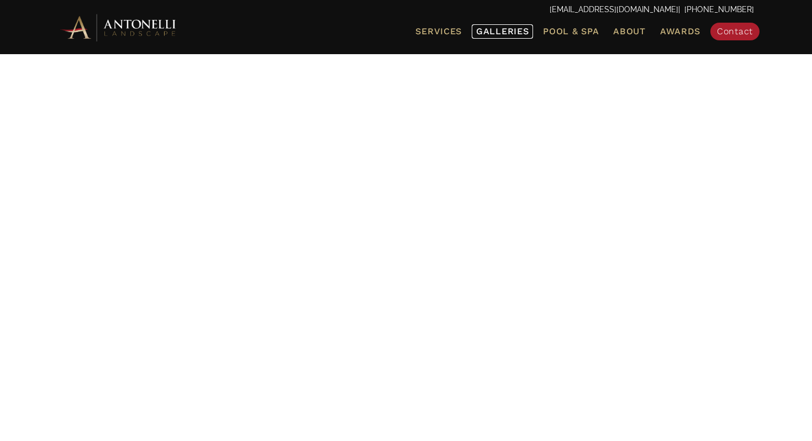
click at [510, 33] on span "Galleries" at bounding box center [502, 31] width 52 height 10
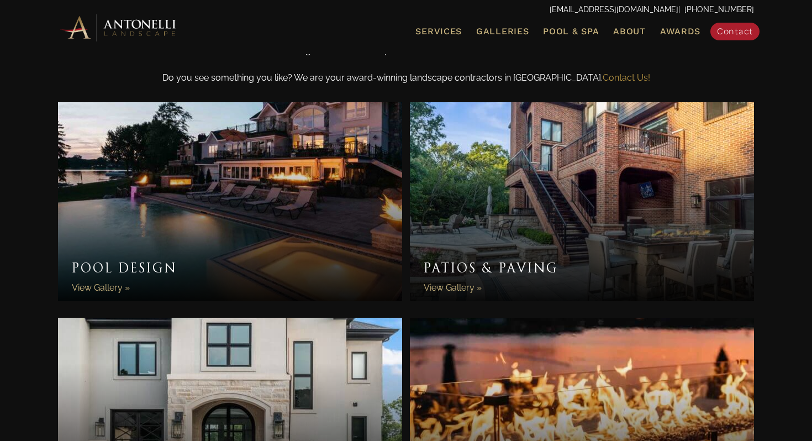
scroll to position [342, 0]
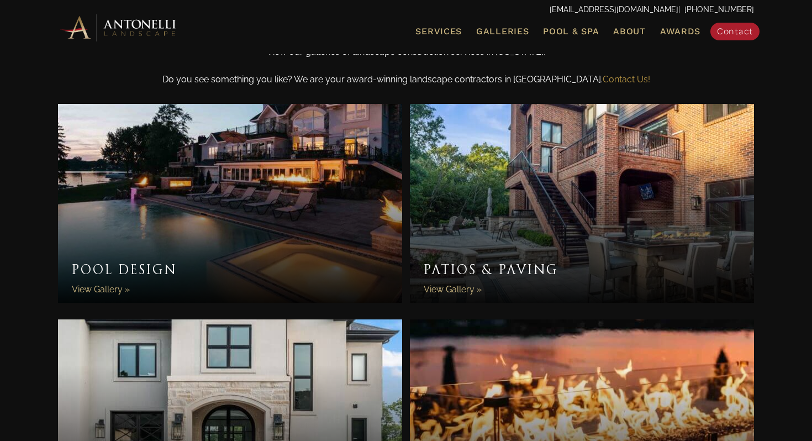
click at [304, 155] on link "Pool Design" at bounding box center [230, 203] width 344 height 199
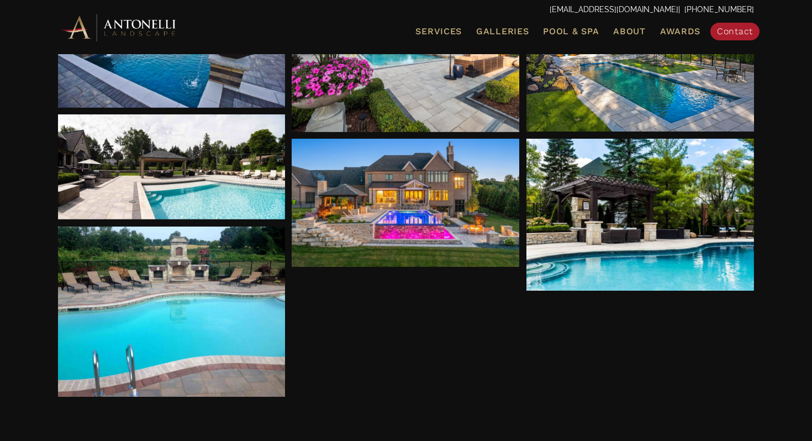
scroll to position [262, 0]
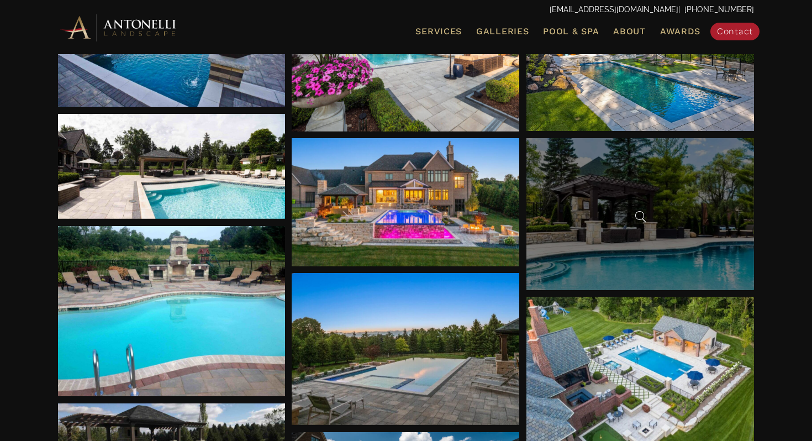
click at [575, 211] on div at bounding box center [639, 214] width 227 height 152
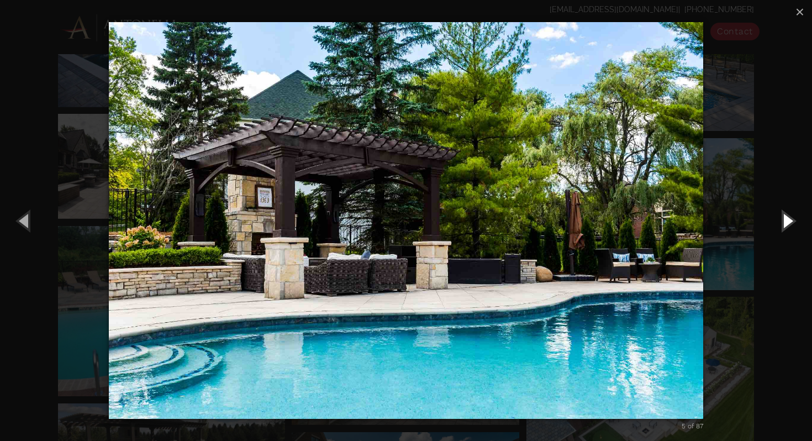
click at [787, 219] on button "Next (Right arrow key)" at bounding box center [787, 220] width 50 height 61
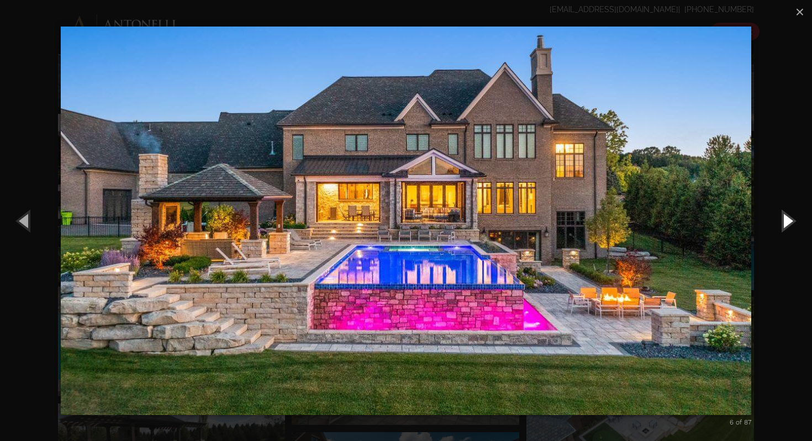
click at [787, 219] on button "Next (Right arrow key)" at bounding box center [787, 220] width 50 height 61
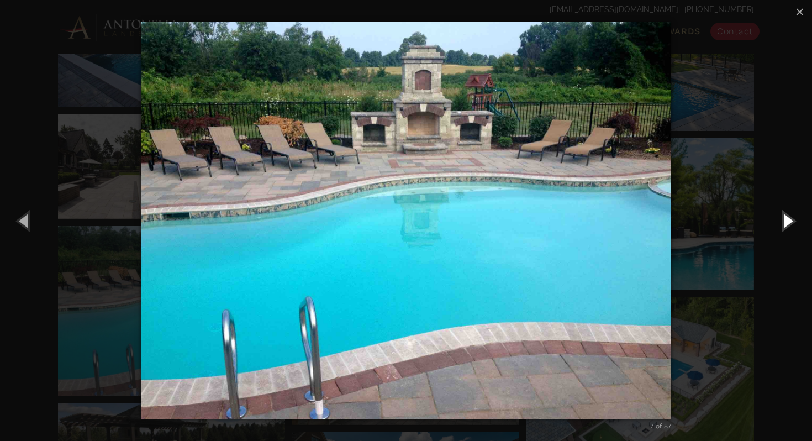
click at [787, 219] on button "Next (Right arrow key)" at bounding box center [787, 220] width 50 height 61
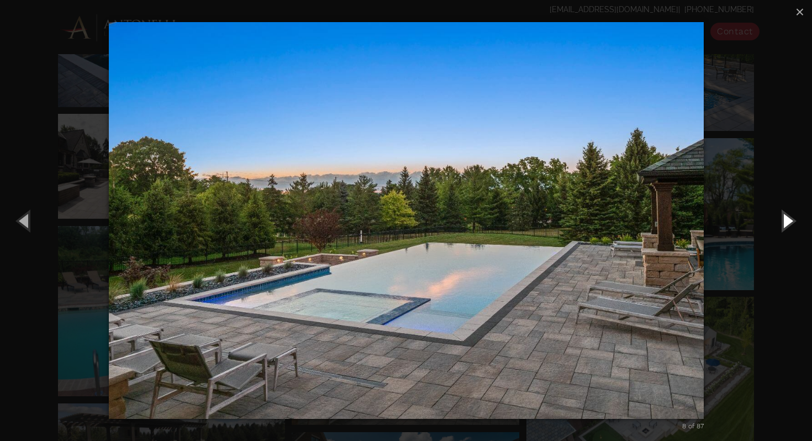
click at [787, 219] on button "Next (Right arrow key)" at bounding box center [787, 220] width 50 height 61
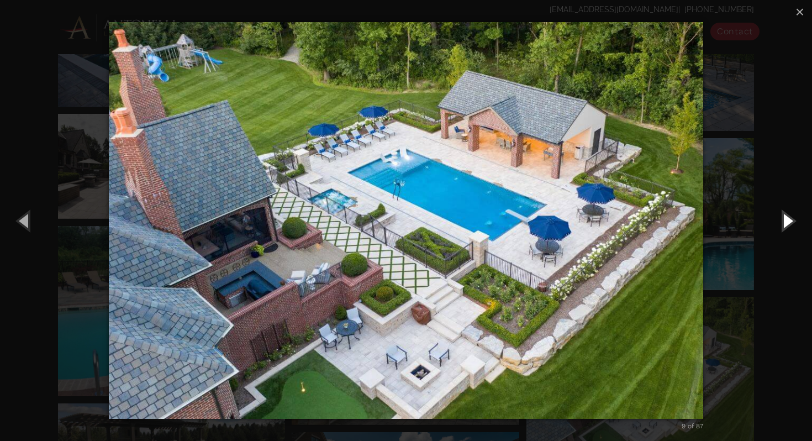
click at [787, 219] on button "Next (Right arrow key)" at bounding box center [787, 220] width 50 height 61
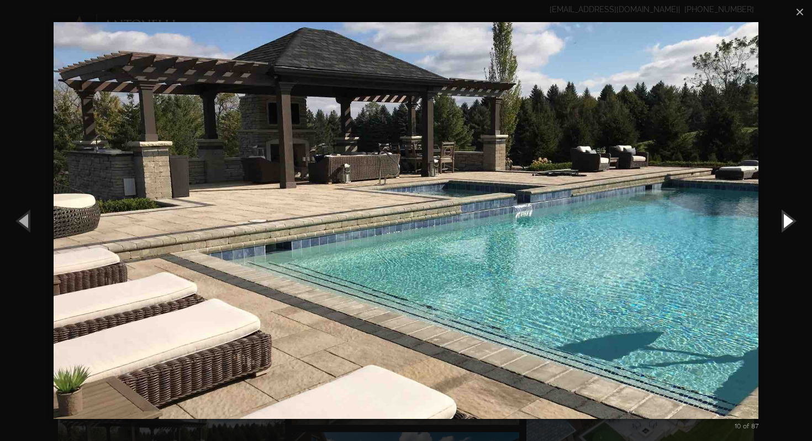
click at [787, 219] on button "Next (Right arrow key)" at bounding box center [787, 220] width 50 height 61
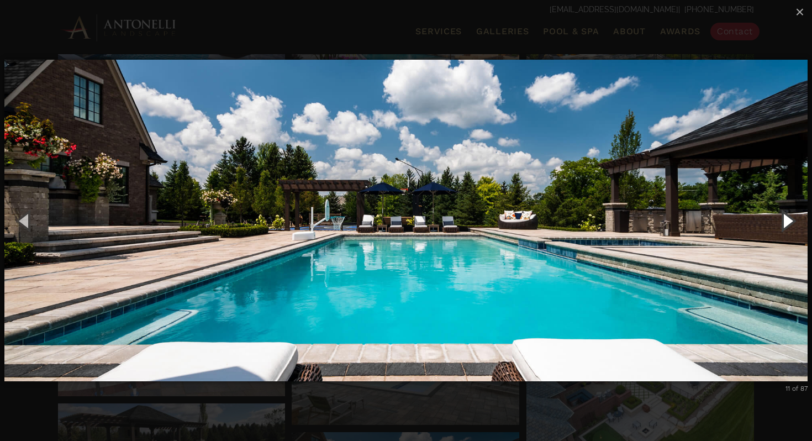
click at [787, 219] on button "Next (Right arrow key)" at bounding box center [787, 220] width 50 height 61
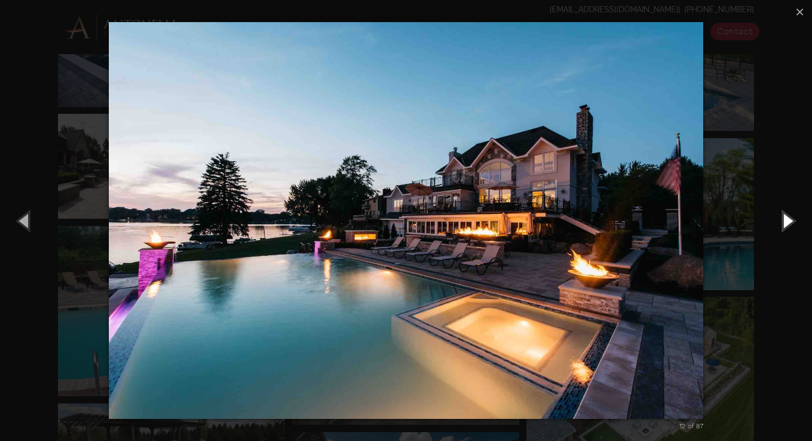
click at [787, 219] on button "Next (Right arrow key)" at bounding box center [787, 220] width 50 height 61
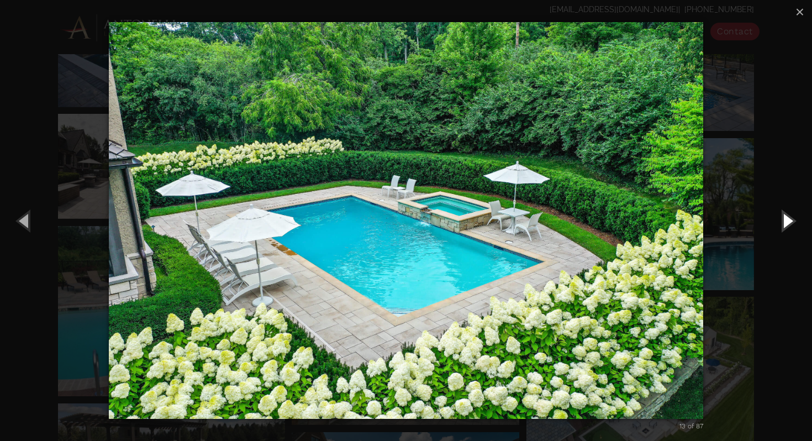
click at [787, 219] on button "Next (Right arrow key)" at bounding box center [787, 220] width 50 height 61
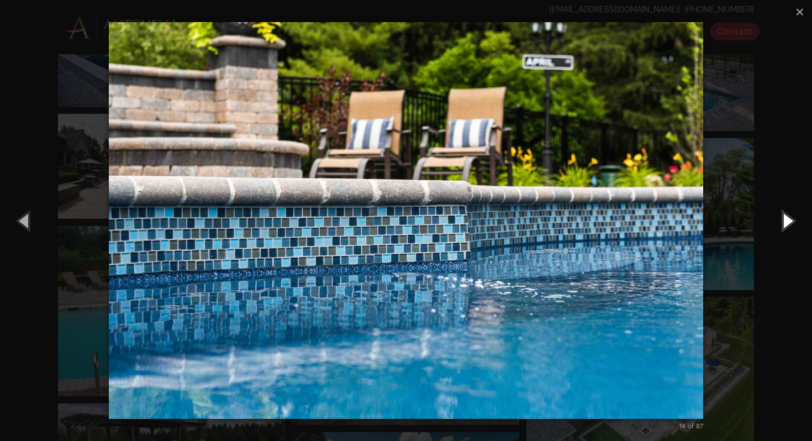
click at [787, 219] on button "Next (Right arrow key)" at bounding box center [787, 220] width 50 height 61
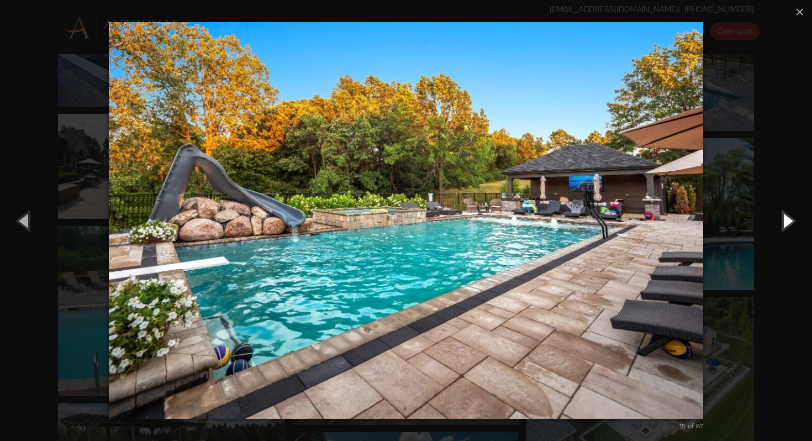
click at [787, 219] on button "Next (Right arrow key)" at bounding box center [787, 220] width 50 height 61
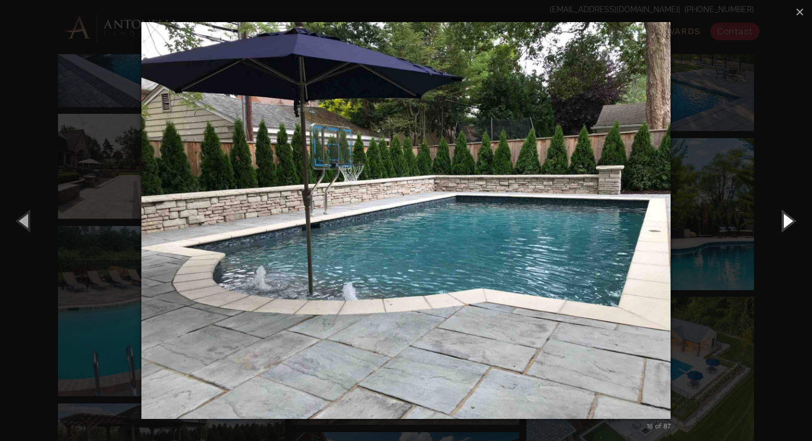
click at [787, 219] on button "Next (Right arrow key)" at bounding box center [787, 220] width 50 height 61
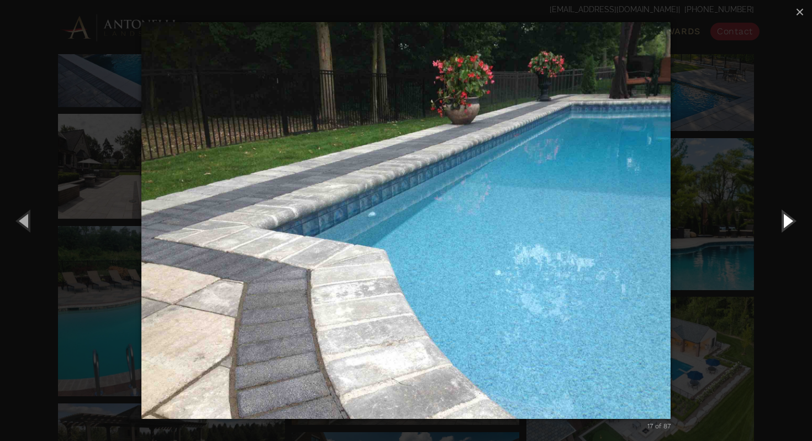
click at [787, 219] on button "Next (Right arrow key)" at bounding box center [787, 220] width 50 height 61
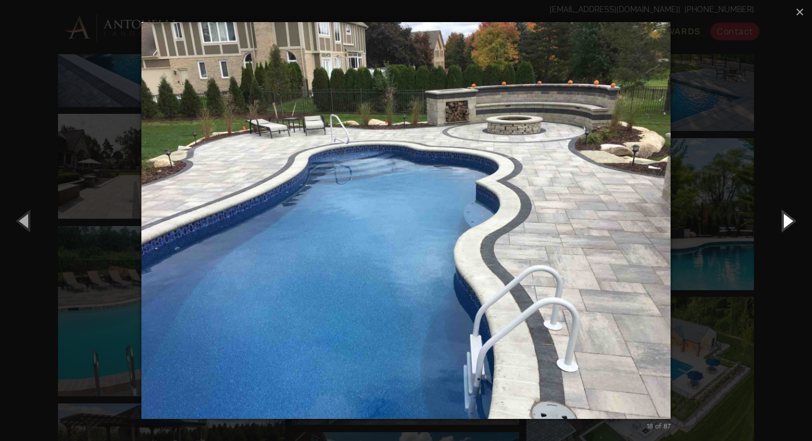
click at [787, 219] on button "Next (Right arrow key)" at bounding box center [787, 220] width 50 height 61
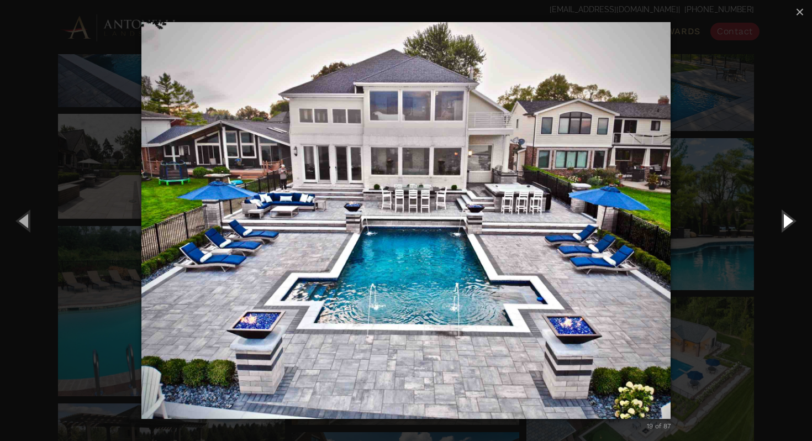
click at [787, 219] on button "Next (Right arrow key)" at bounding box center [787, 220] width 50 height 61
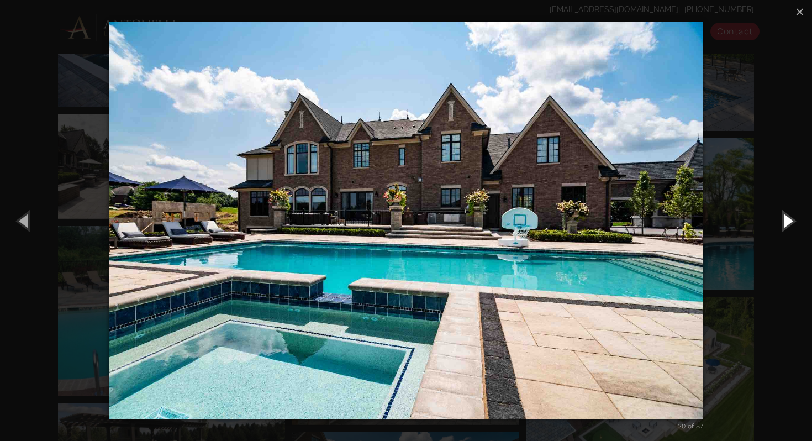
click at [787, 219] on button "Next (Right arrow key)" at bounding box center [787, 220] width 50 height 61
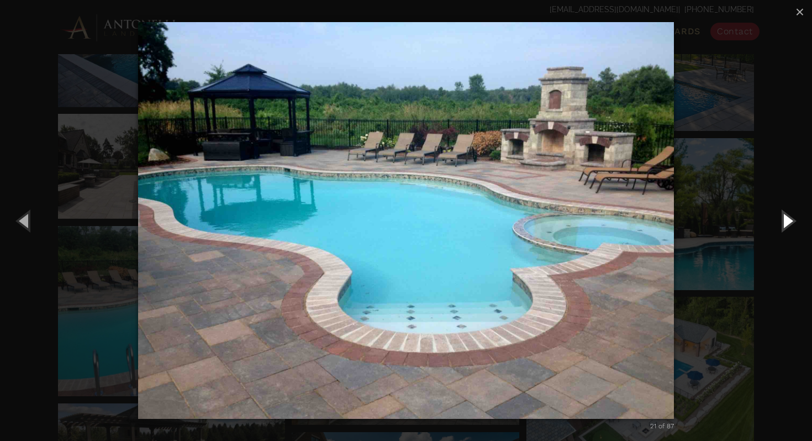
click at [787, 219] on button "Next (Right arrow key)" at bounding box center [787, 220] width 50 height 61
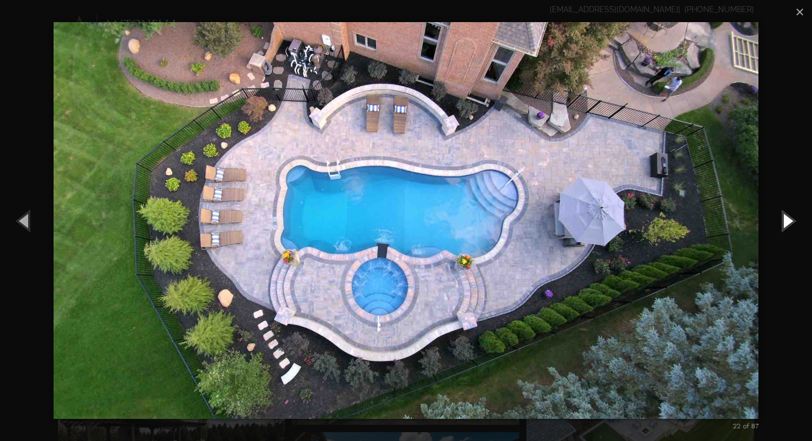
click at [787, 219] on button "Next (Right arrow key)" at bounding box center [787, 220] width 50 height 61
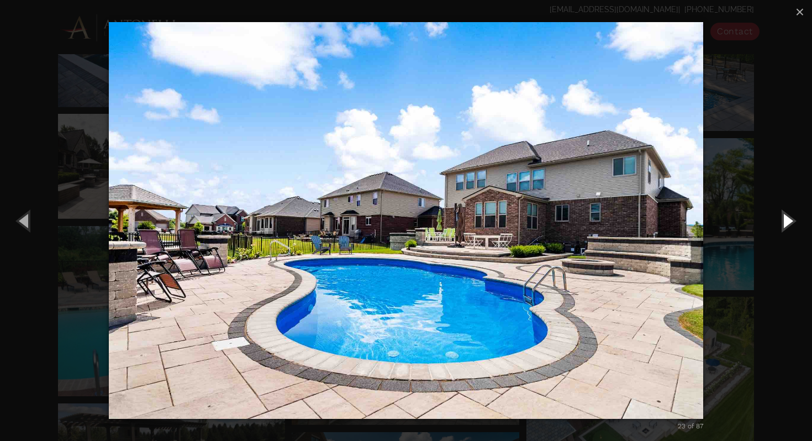
click at [787, 219] on button "Next (Right arrow key)" at bounding box center [787, 220] width 50 height 61
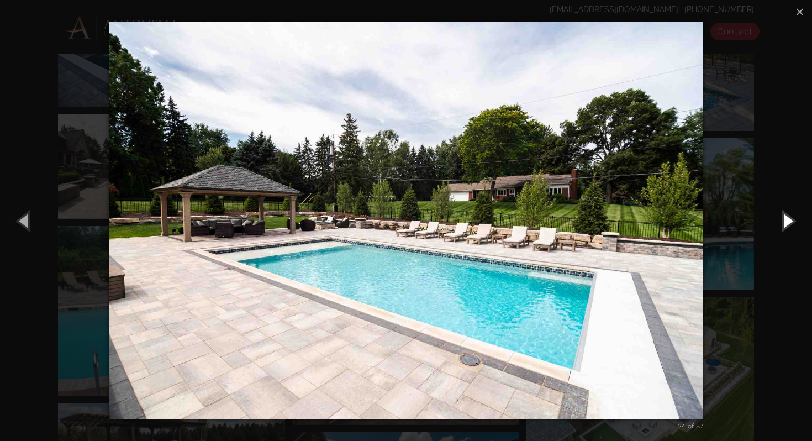
click at [787, 219] on button "Next (Right arrow key)" at bounding box center [787, 220] width 50 height 61
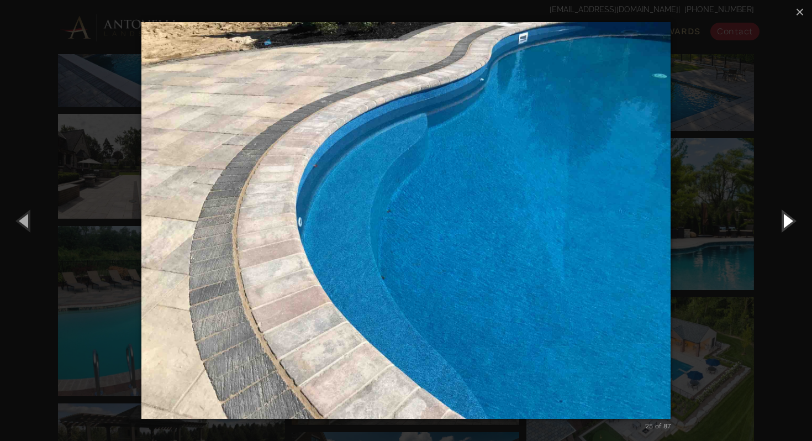
click at [787, 219] on button "Next (Right arrow key)" at bounding box center [787, 220] width 50 height 61
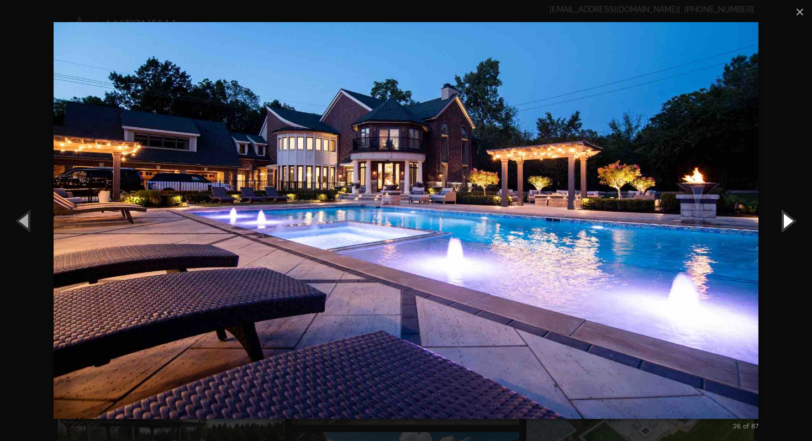
click at [787, 219] on button "Next (Right arrow key)" at bounding box center [787, 220] width 50 height 61
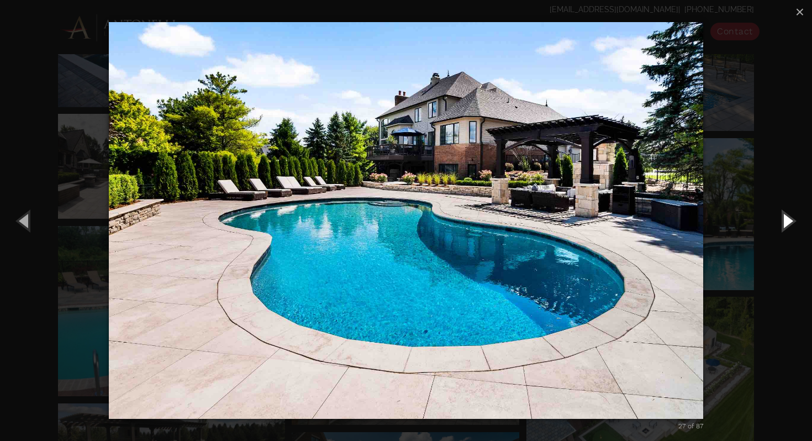
click at [787, 219] on button "Next (Right arrow key)" at bounding box center [787, 220] width 50 height 61
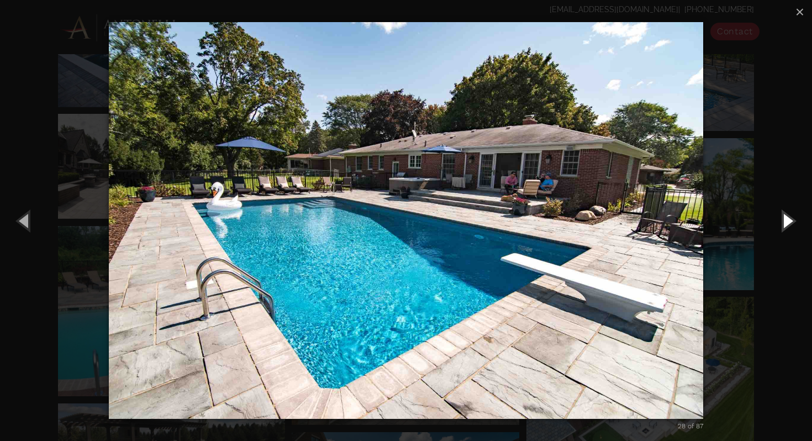
click at [787, 219] on button "Next (Right arrow key)" at bounding box center [787, 220] width 50 height 61
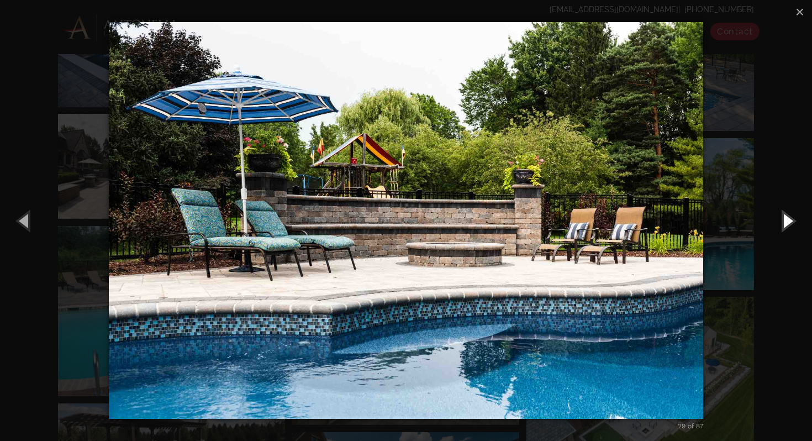
click at [787, 219] on button "Next (Right arrow key)" at bounding box center [787, 220] width 50 height 61
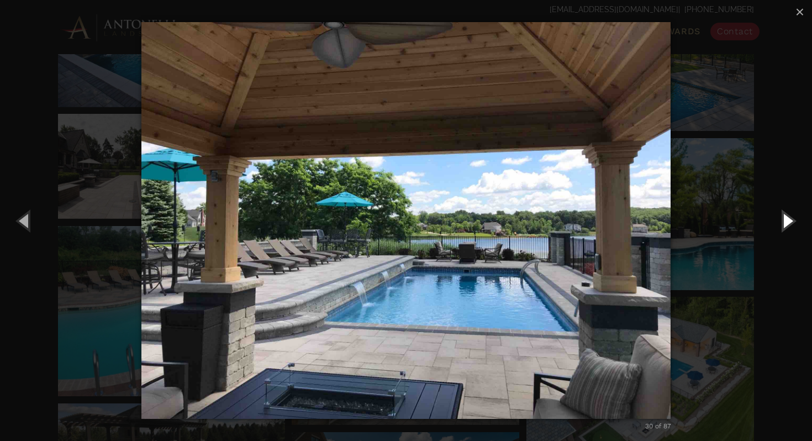
click at [787, 219] on button "Next (Right arrow key)" at bounding box center [787, 220] width 50 height 61
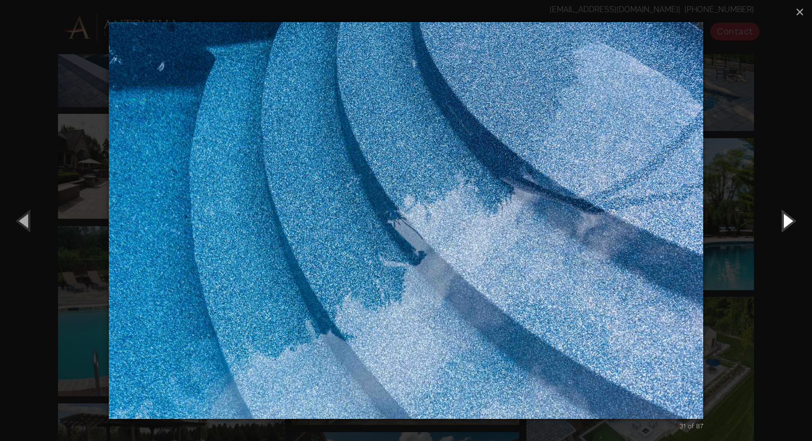
click at [787, 219] on button "Next (Right arrow key)" at bounding box center [787, 220] width 50 height 61
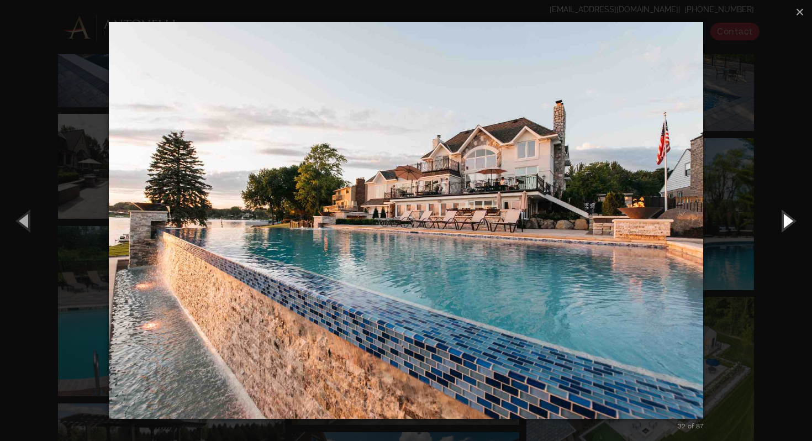
click at [787, 219] on button "Next (Right arrow key)" at bounding box center [787, 220] width 50 height 61
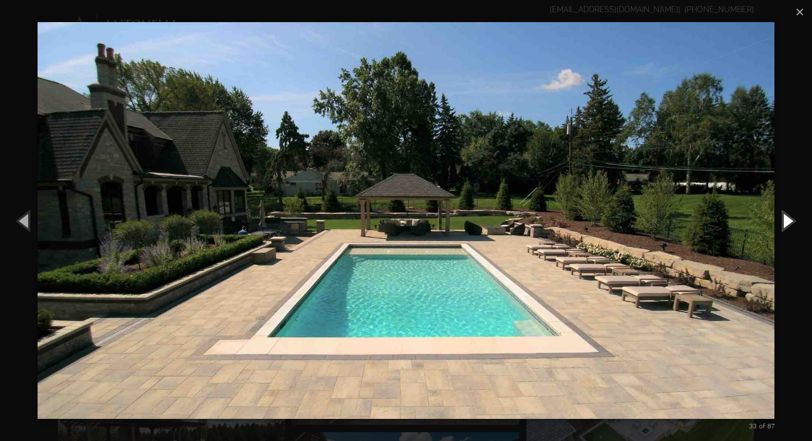
click at [787, 219] on button "Next (Right arrow key)" at bounding box center [787, 220] width 50 height 61
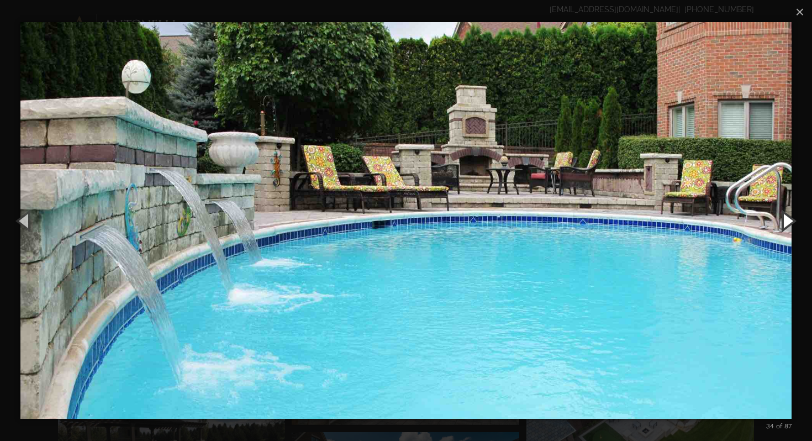
click at [787, 219] on button "Next (Right arrow key)" at bounding box center [787, 220] width 50 height 61
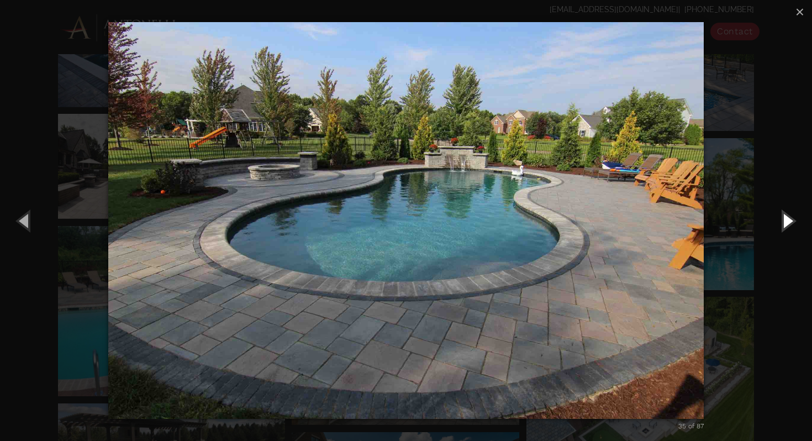
click at [787, 219] on button "Next (Right arrow key)" at bounding box center [787, 220] width 50 height 61
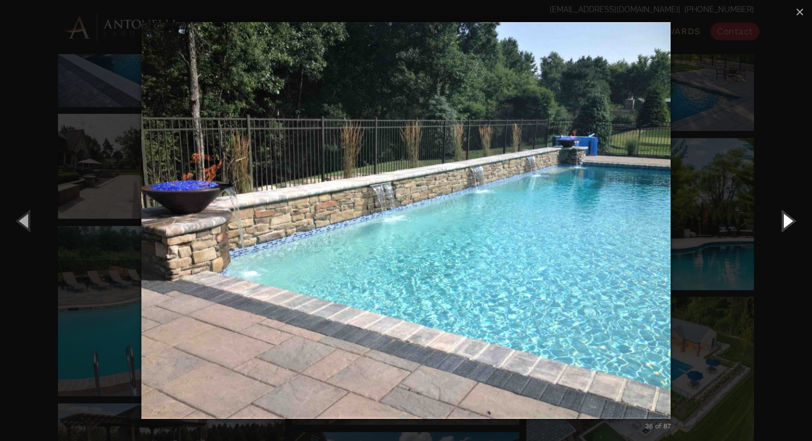
click at [787, 219] on button "Next (Right arrow key)" at bounding box center [787, 220] width 50 height 61
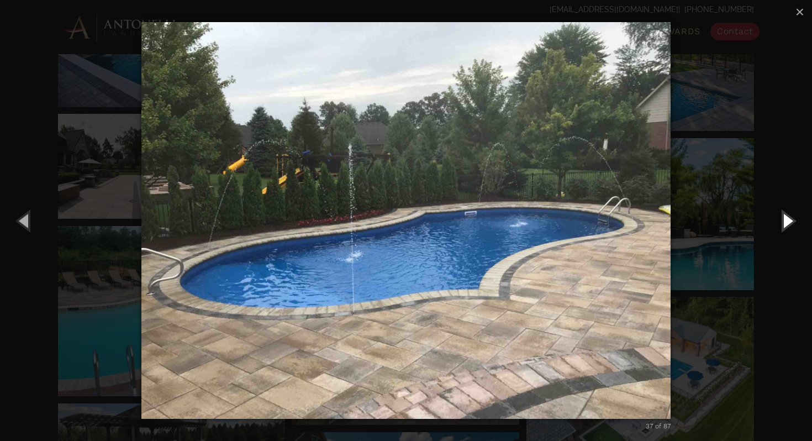
click at [787, 219] on button "Next (Right arrow key)" at bounding box center [787, 220] width 50 height 61
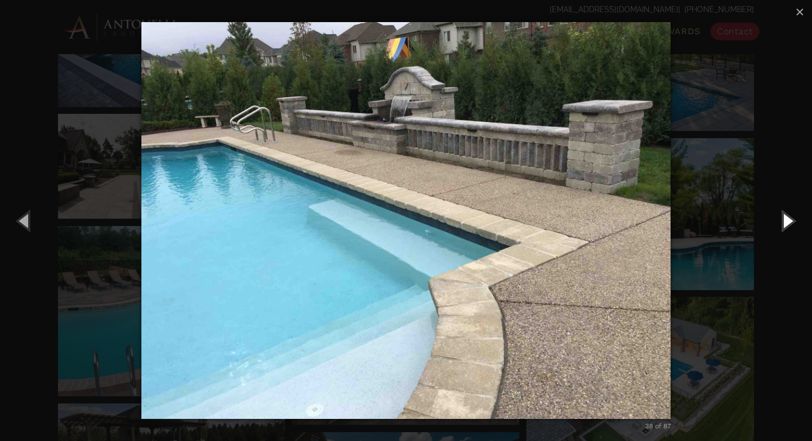
click at [787, 219] on button "Next (Right arrow key)" at bounding box center [787, 220] width 50 height 61
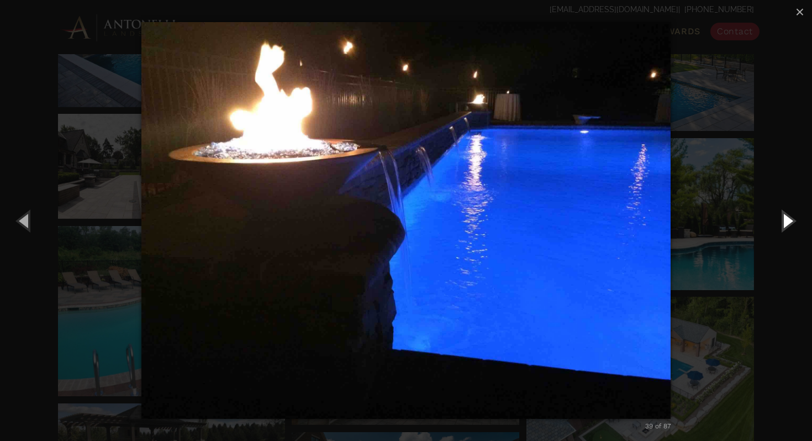
click at [787, 219] on button "Next (Right arrow key)" at bounding box center [787, 220] width 50 height 61
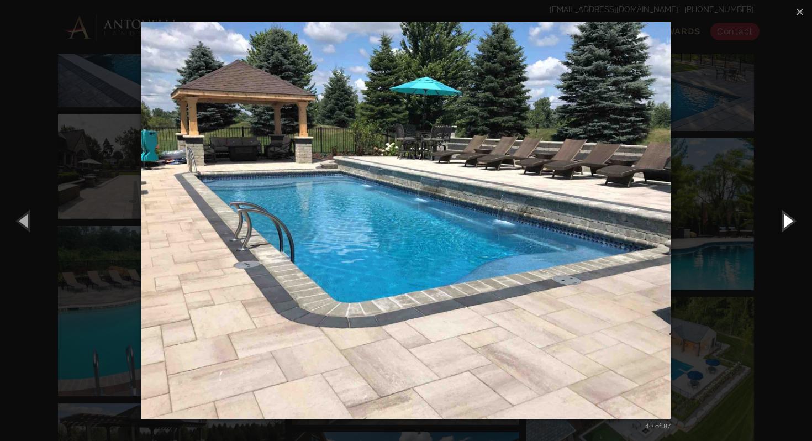
click at [787, 219] on button "Next (Right arrow key)" at bounding box center [787, 220] width 50 height 61
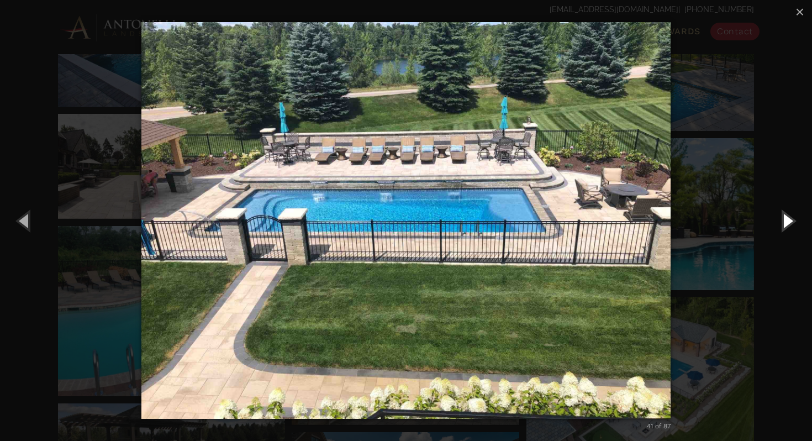
click at [787, 219] on button "Next (Right arrow key)" at bounding box center [787, 220] width 50 height 61
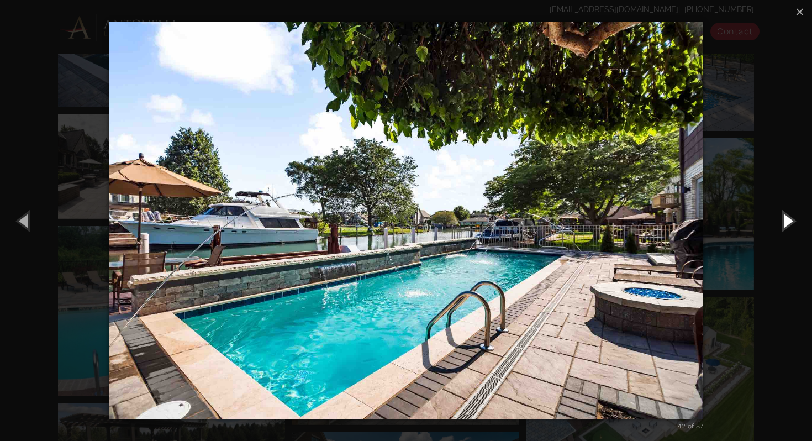
click at [787, 219] on button "Next (Right arrow key)" at bounding box center [787, 220] width 50 height 61
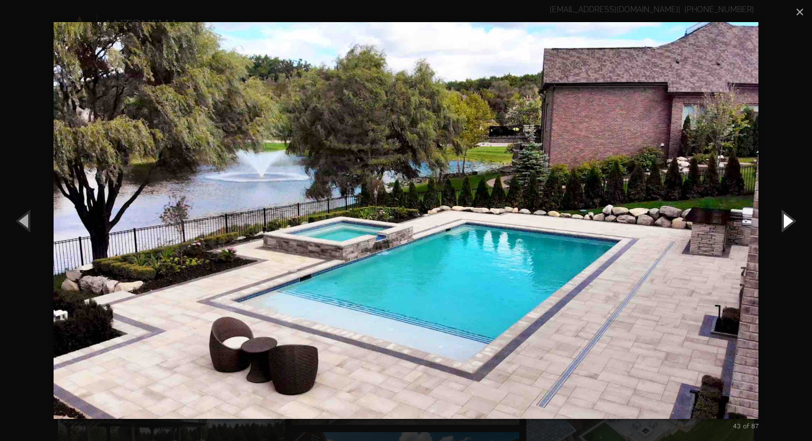
click at [787, 219] on button "Next (Right arrow key)" at bounding box center [787, 220] width 50 height 61
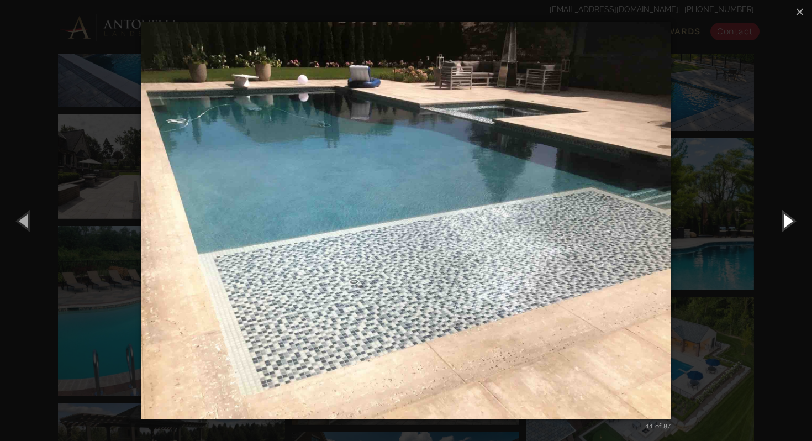
click at [787, 219] on button "Next (Right arrow key)" at bounding box center [787, 220] width 50 height 61
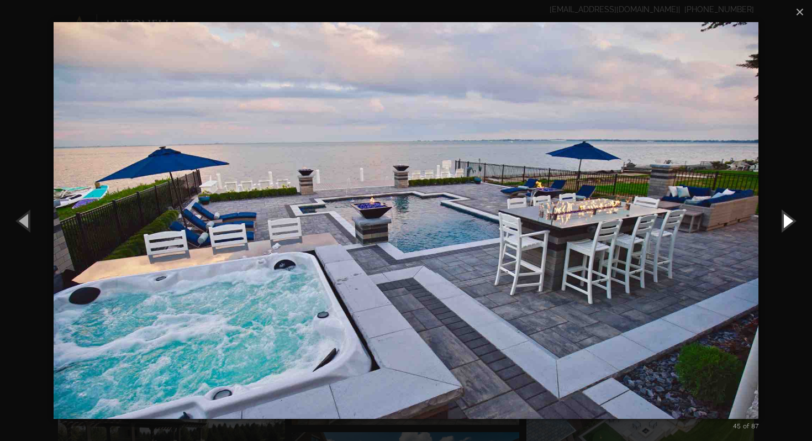
click at [787, 219] on button "Next (Right arrow key)" at bounding box center [787, 220] width 50 height 61
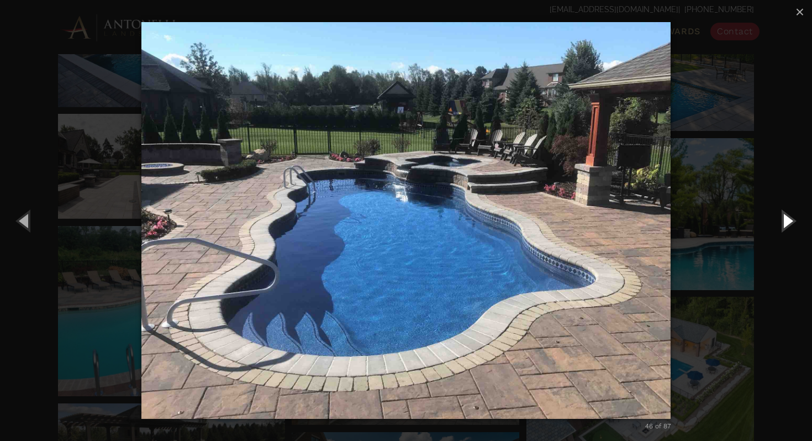
click at [787, 219] on button "Next (Right arrow key)" at bounding box center [787, 220] width 50 height 61
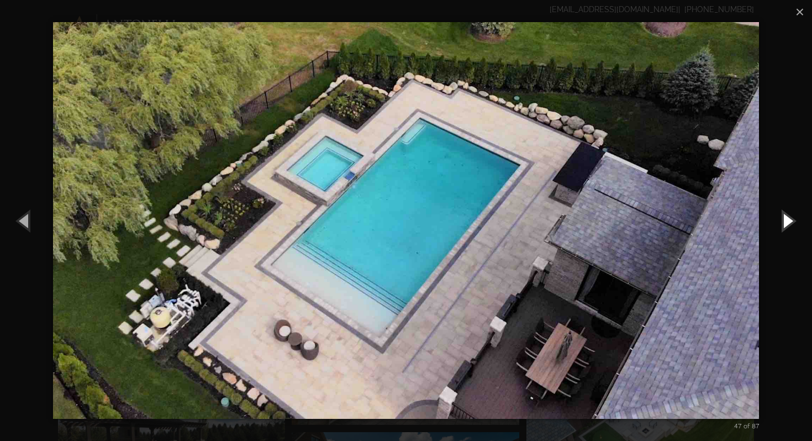
click at [787, 219] on button "Next (Right arrow key)" at bounding box center [787, 220] width 50 height 61
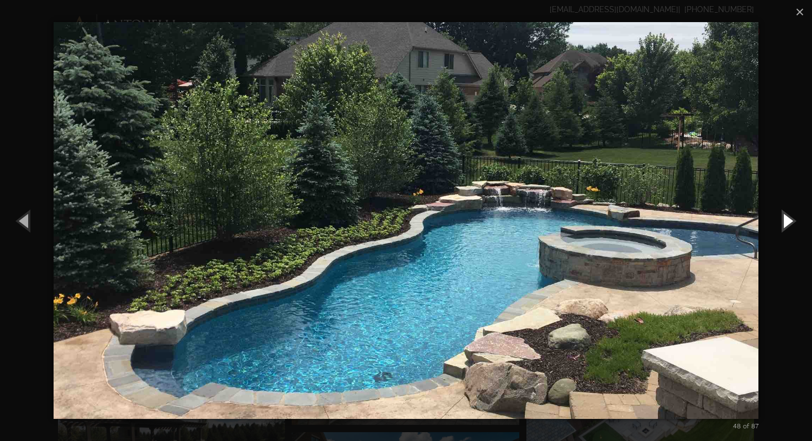
click at [787, 219] on button "Next (Right arrow key)" at bounding box center [787, 220] width 50 height 61
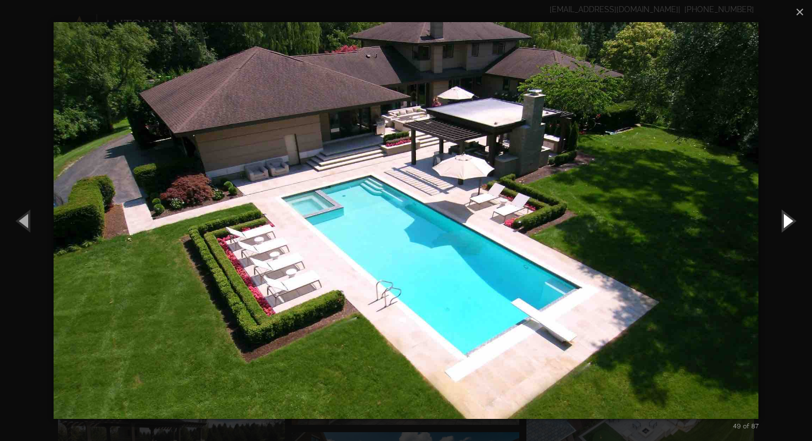
click at [787, 219] on button "Next (Right arrow key)" at bounding box center [787, 220] width 50 height 61
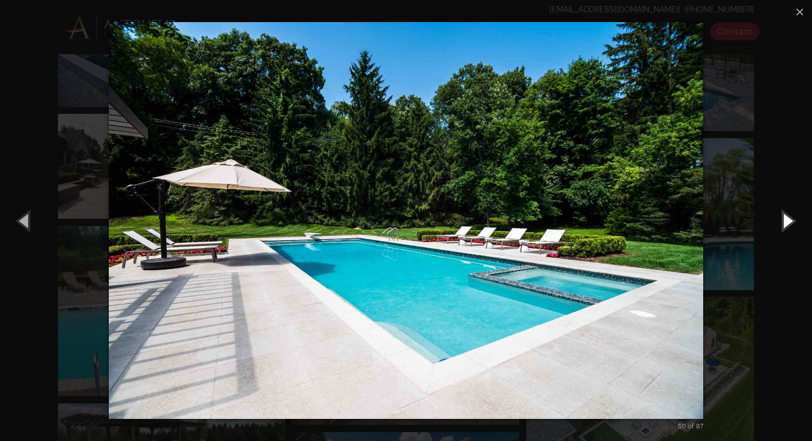
click at [787, 219] on button "Next (Right arrow key)" at bounding box center [787, 220] width 50 height 61
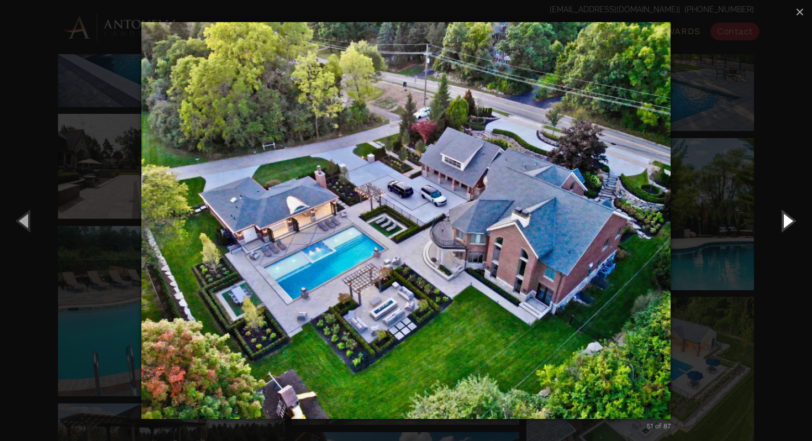
click at [787, 219] on button "Next (Right arrow key)" at bounding box center [787, 220] width 50 height 61
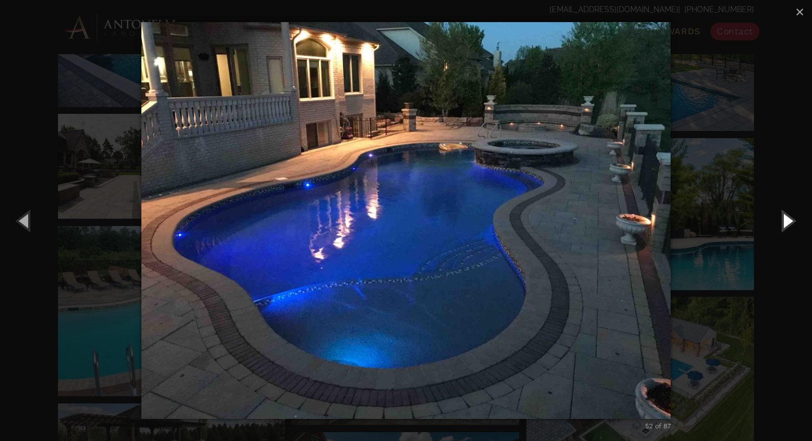
click at [787, 219] on button "Next (Right arrow key)" at bounding box center [787, 220] width 50 height 61
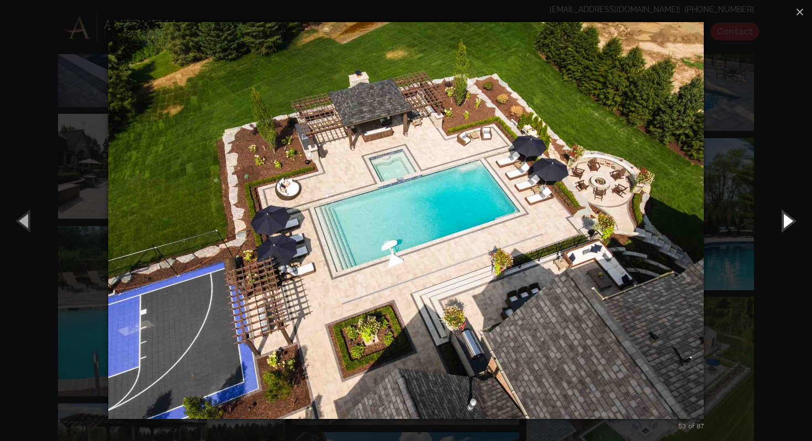
click at [787, 219] on button "Next (Right arrow key)" at bounding box center [787, 220] width 50 height 61
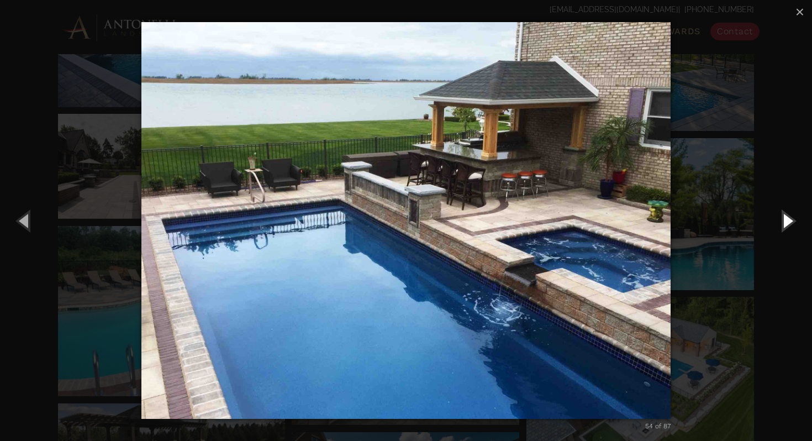
click at [787, 219] on button "Next (Right arrow key)" at bounding box center [787, 220] width 50 height 61
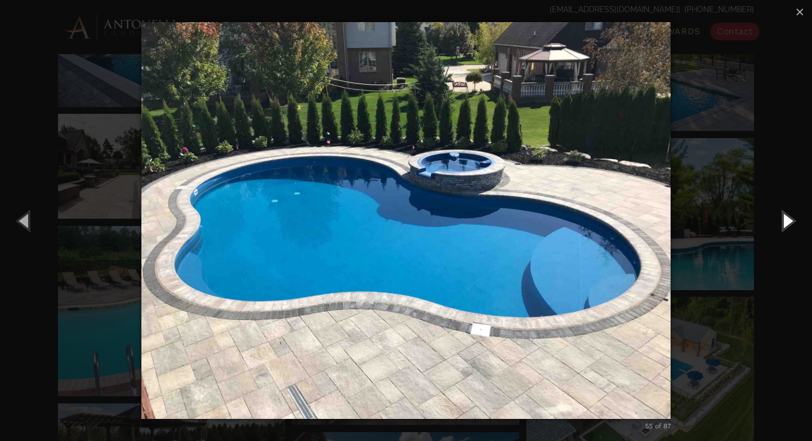
click at [787, 219] on button "Next (Right arrow key)" at bounding box center [787, 220] width 50 height 61
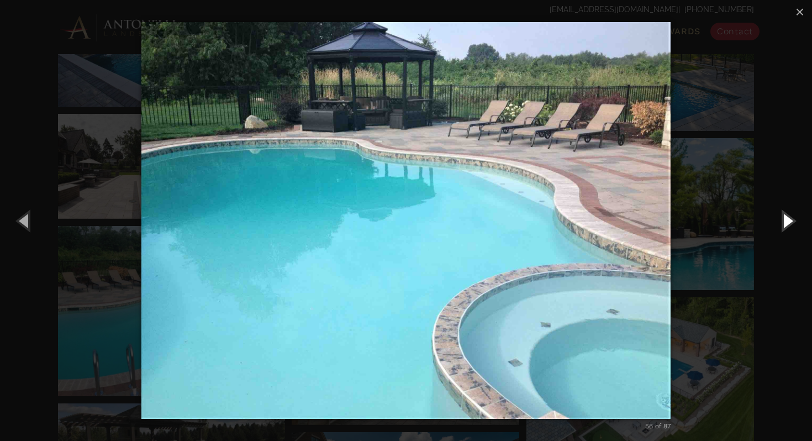
click at [787, 219] on button "Next (Right arrow key)" at bounding box center [787, 220] width 50 height 61
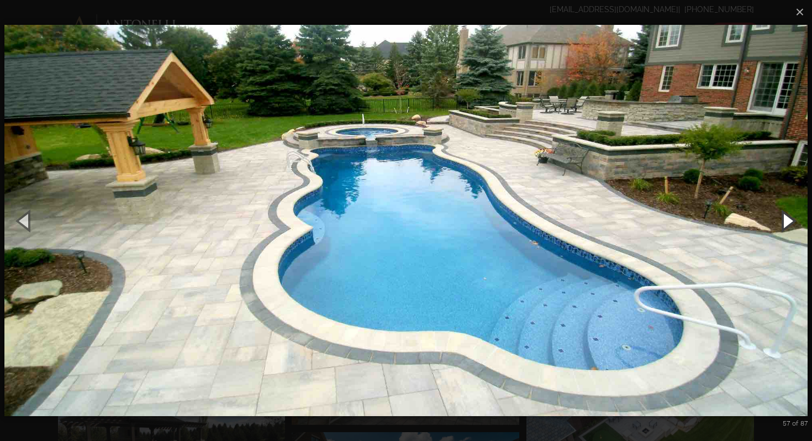
click at [787, 219] on button "Next (Right arrow key)" at bounding box center [787, 220] width 50 height 61
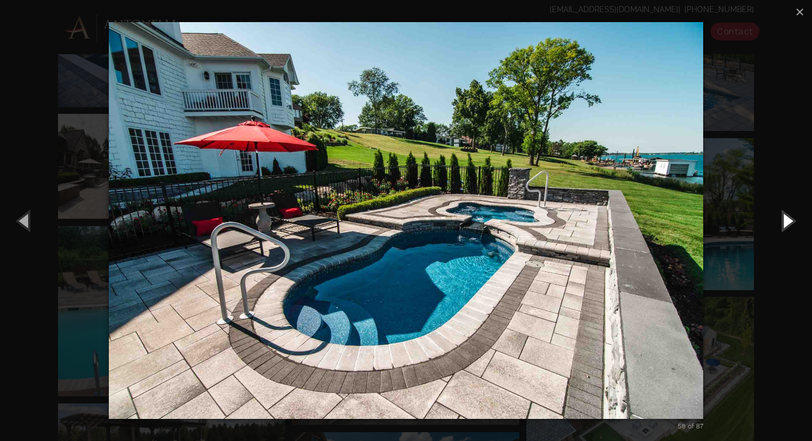
click at [786, 224] on button "Next (Right arrow key)" at bounding box center [787, 220] width 50 height 61
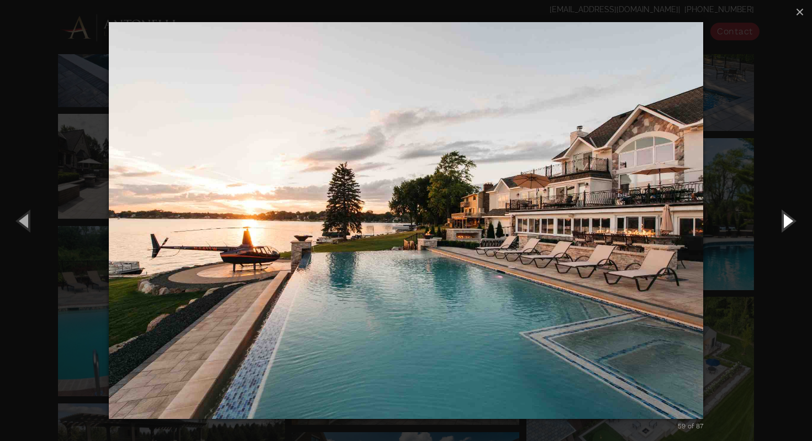
click at [786, 224] on button "Next (Right arrow key)" at bounding box center [787, 220] width 50 height 61
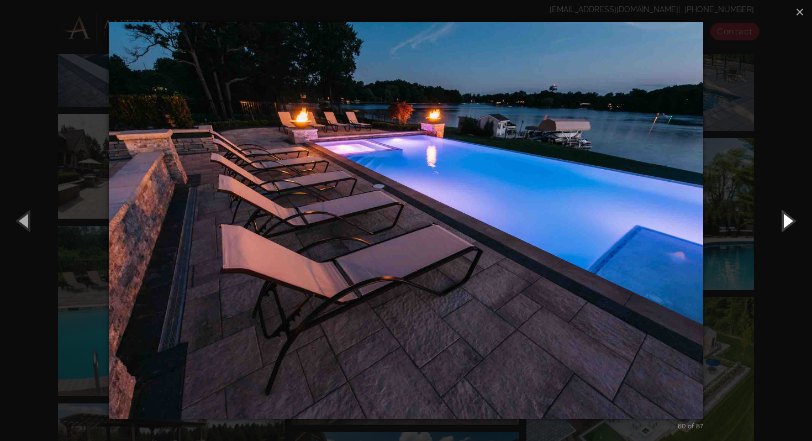
click at [786, 224] on button "Next (Right arrow key)" at bounding box center [787, 220] width 50 height 61
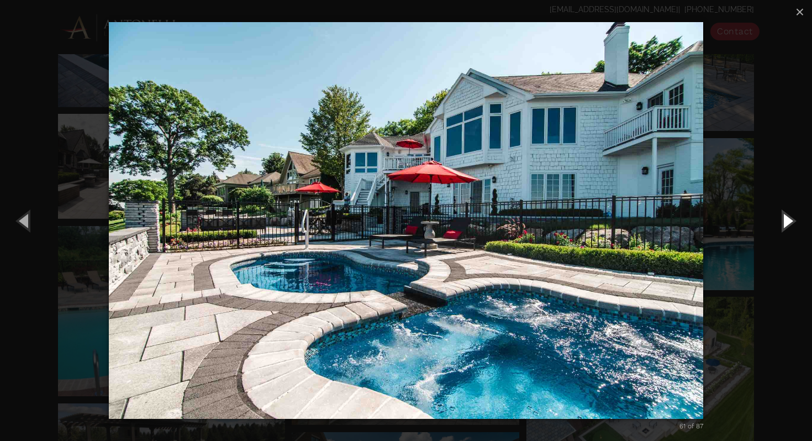
click at [786, 224] on button "Next (Right arrow key)" at bounding box center [787, 220] width 50 height 61
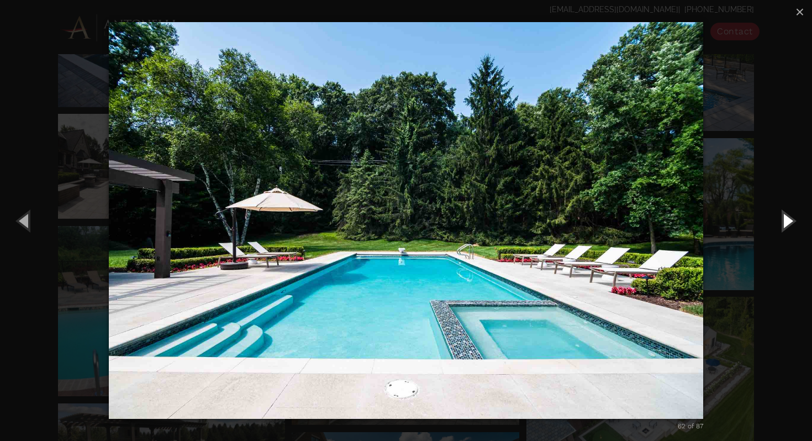
click at [786, 224] on button "Next (Right arrow key)" at bounding box center [787, 220] width 50 height 61
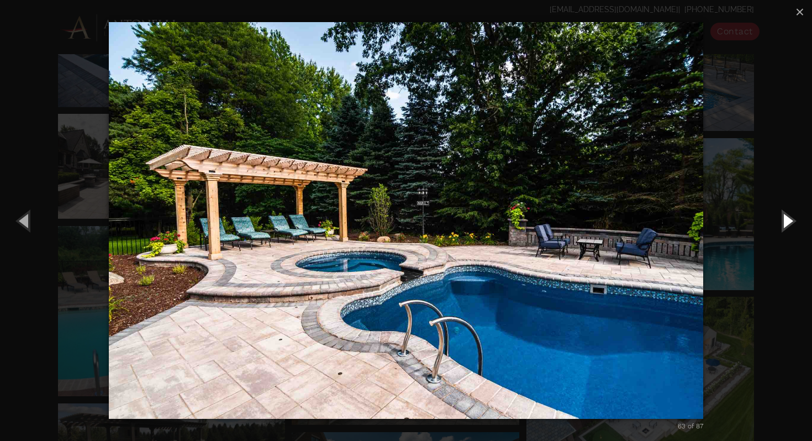
click at [786, 224] on button "Next (Right arrow key)" at bounding box center [787, 220] width 50 height 61
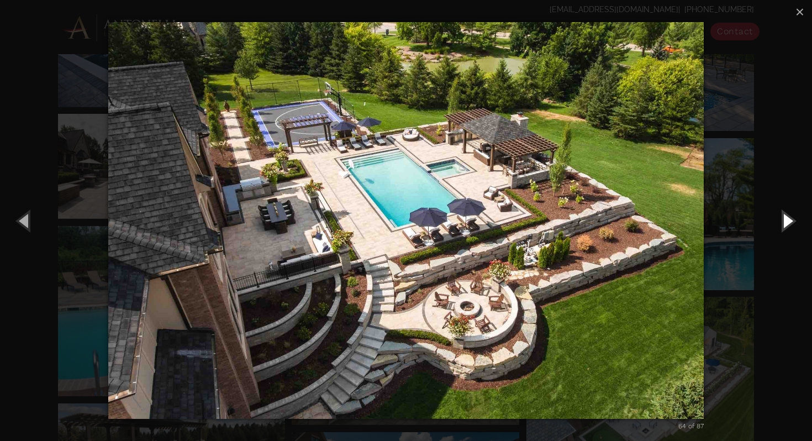
click at [786, 224] on button "Next (Right arrow key)" at bounding box center [787, 220] width 50 height 61
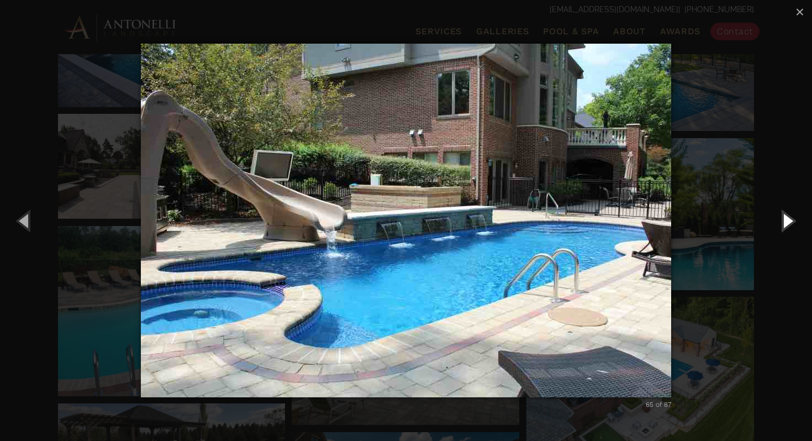
click at [786, 224] on button "Next (Right arrow key)" at bounding box center [787, 220] width 50 height 61
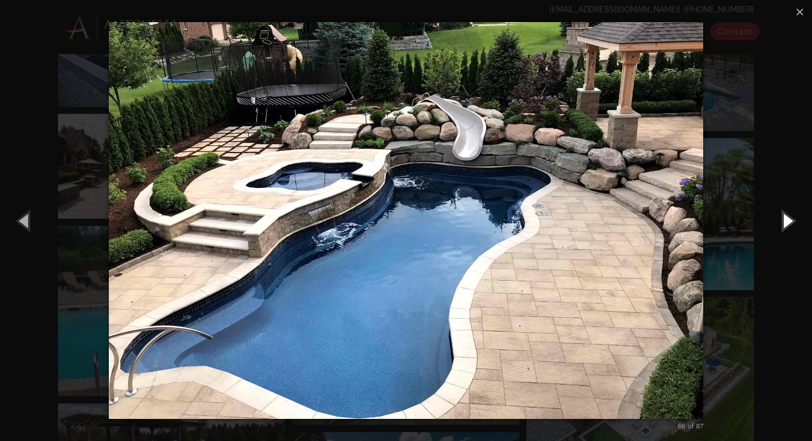
click at [786, 224] on button "Next (Right arrow key)" at bounding box center [787, 220] width 50 height 61
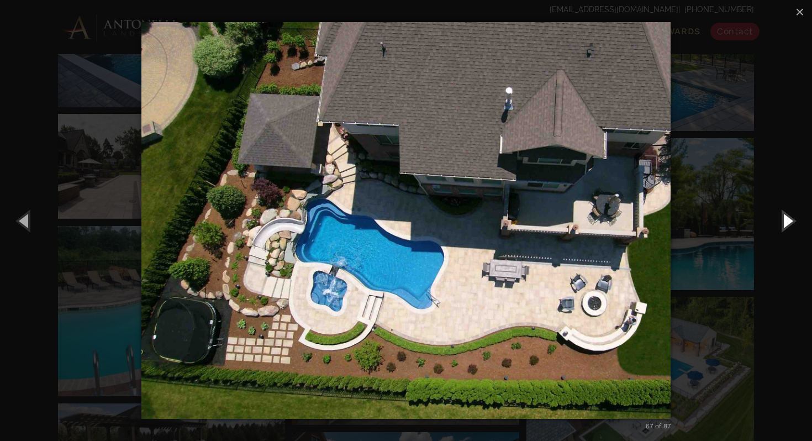
click at [786, 224] on button "Next (Right arrow key)" at bounding box center [787, 220] width 50 height 61
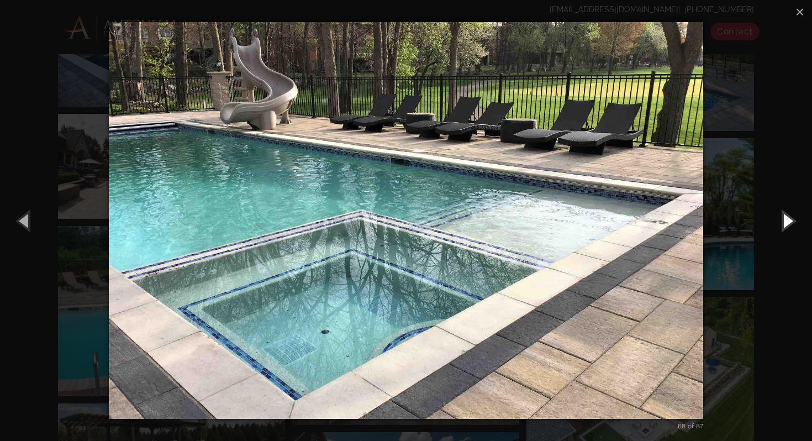
click at [786, 224] on button "Next (Right arrow key)" at bounding box center [787, 220] width 50 height 61
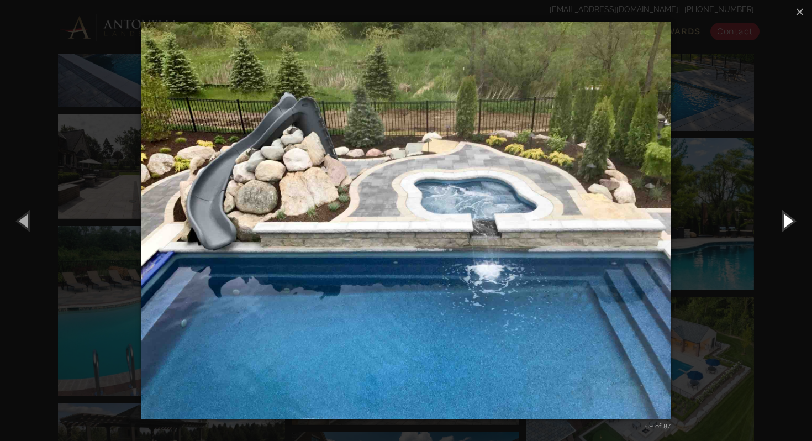
click at [786, 224] on button "Next (Right arrow key)" at bounding box center [787, 220] width 50 height 61
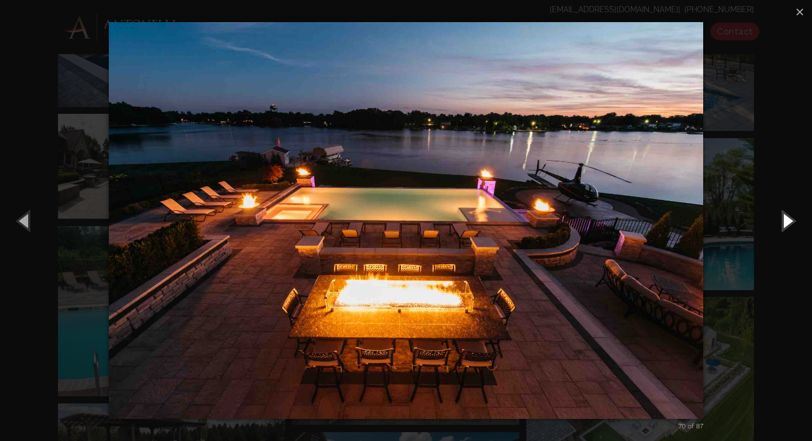
click at [786, 224] on button "Next (Right arrow key)" at bounding box center [787, 220] width 50 height 61
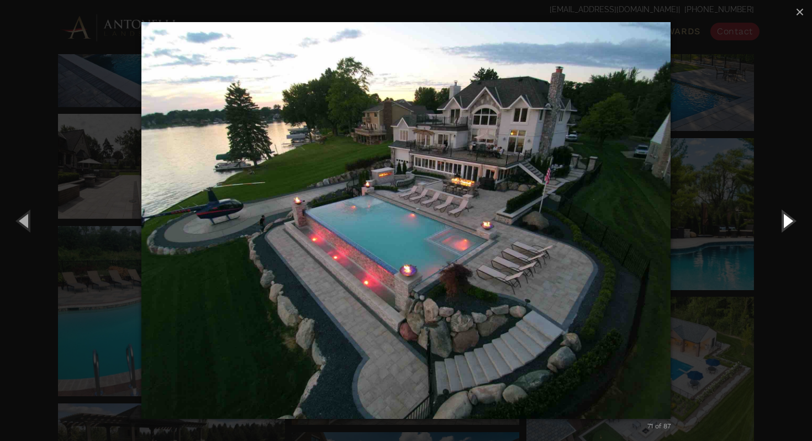
click at [786, 224] on button "Next (Right arrow key)" at bounding box center [787, 220] width 50 height 61
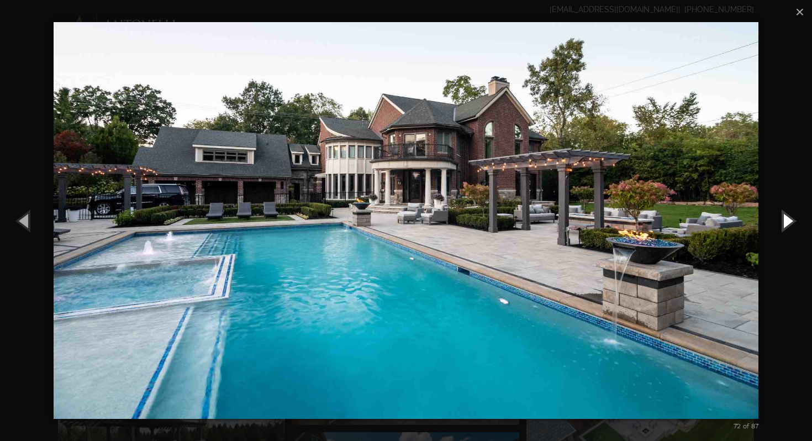
click at [786, 224] on button "Next (Right arrow key)" at bounding box center [787, 220] width 50 height 61
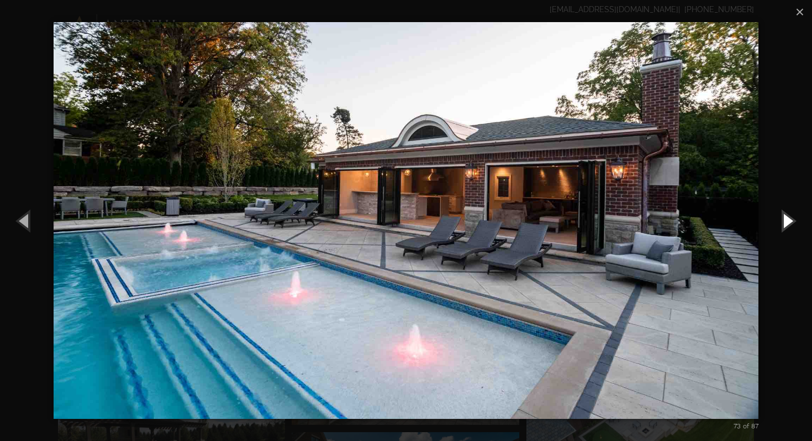
click at [786, 224] on button "Next (Right arrow key)" at bounding box center [787, 220] width 50 height 61
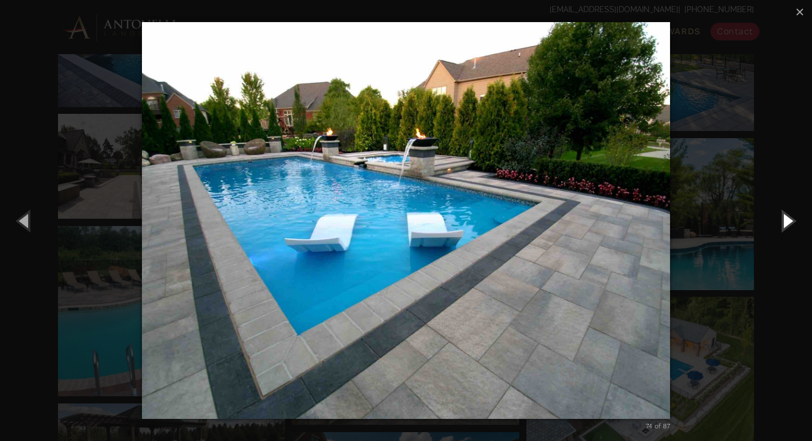
click at [786, 224] on button "Next (Right arrow key)" at bounding box center [787, 220] width 50 height 61
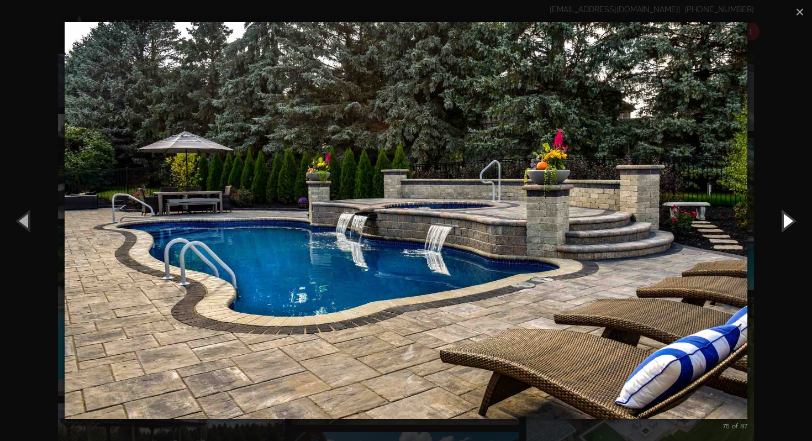
click at [786, 224] on button "Next (Right arrow key)" at bounding box center [787, 220] width 50 height 61
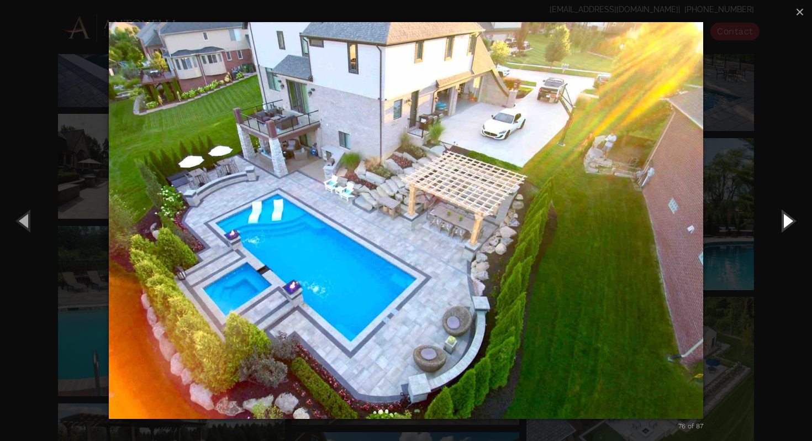
click at [786, 224] on button "Next (Right arrow key)" at bounding box center [787, 220] width 50 height 61
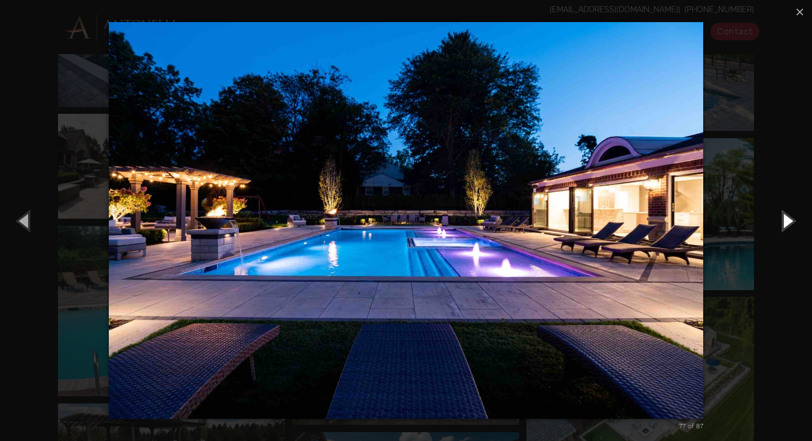
click at [786, 224] on button "Next (Right arrow key)" at bounding box center [787, 220] width 50 height 61
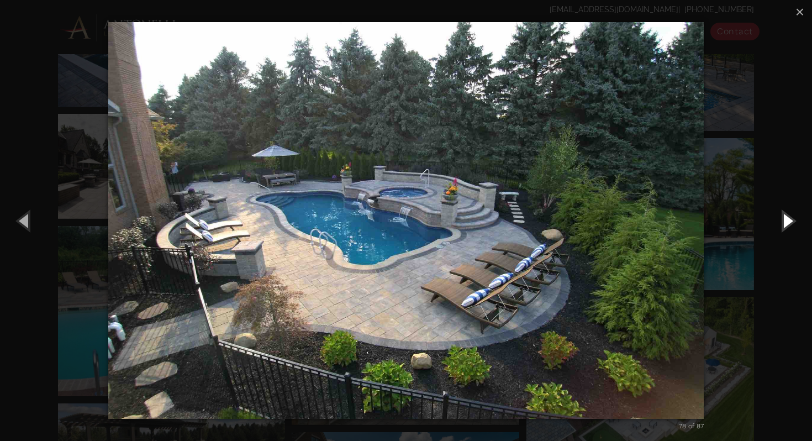
click at [786, 224] on button "Next (Right arrow key)" at bounding box center [787, 220] width 50 height 61
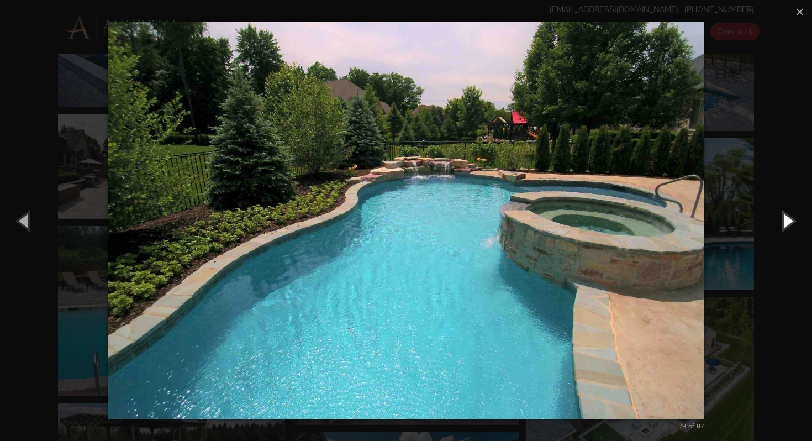
click at [786, 224] on button "Next (Right arrow key)" at bounding box center [787, 220] width 50 height 61
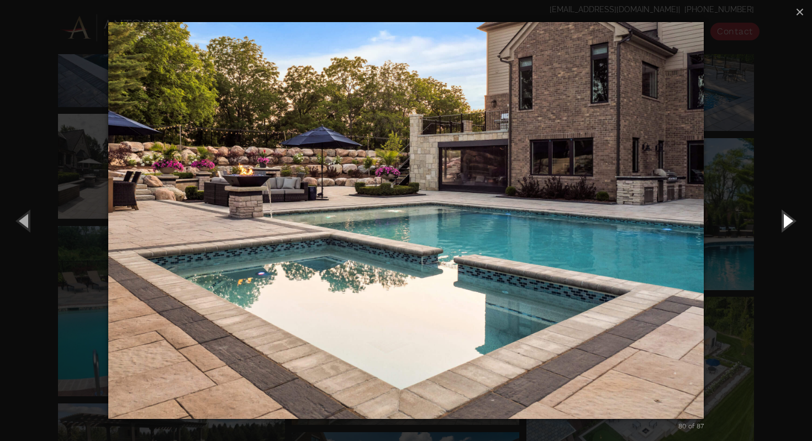
click at [786, 224] on button "Next (Right arrow key)" at bounding box center [787, 220] width 50 height 61
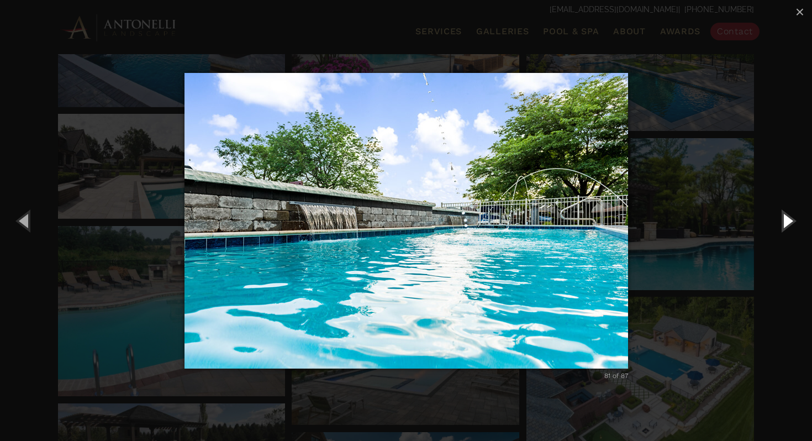
click at [786, 224] on button "Next (Right arrow key)" at bounding box center [787, 220] width 50 height 61
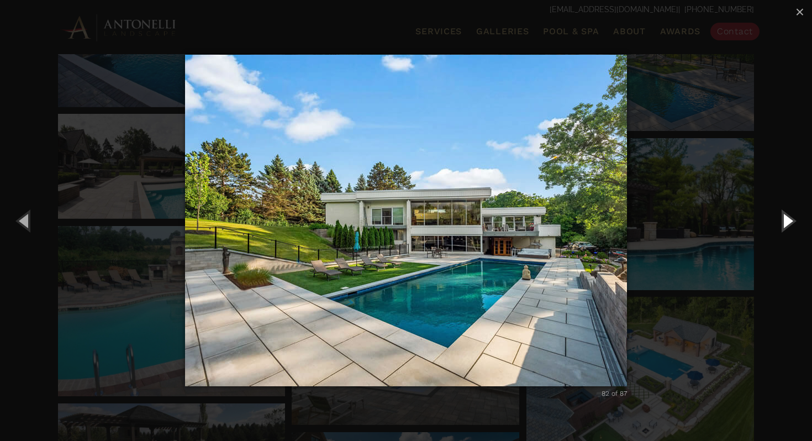
click at [786, 224] on button "Next (Right arrow key)" at bounding box center [787, 220] width 50 height 61
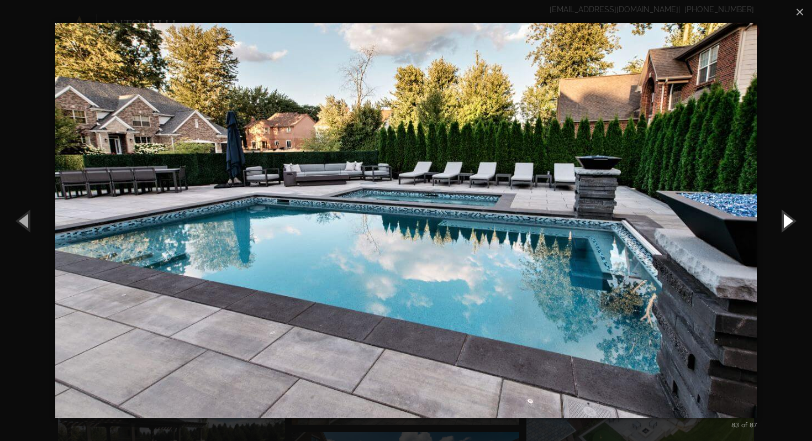
click at [786, 224] on button "Next (Right arrow key)" at bounding box center [787, 220] width 50 height 61
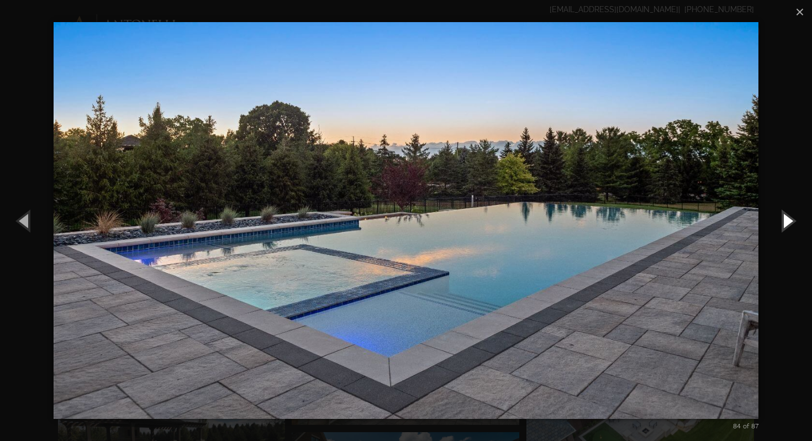
click at [786, 224] on button "Next (Right arrow key)" at bounding box center [787, 220] width 50 height 61
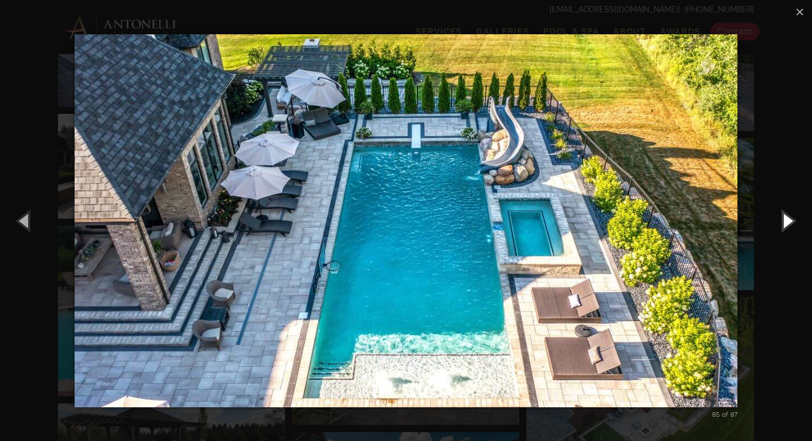
click at [786, 224] on button "Next (Right arrow key)" at bounding box center [787, 220] width 50 height 61
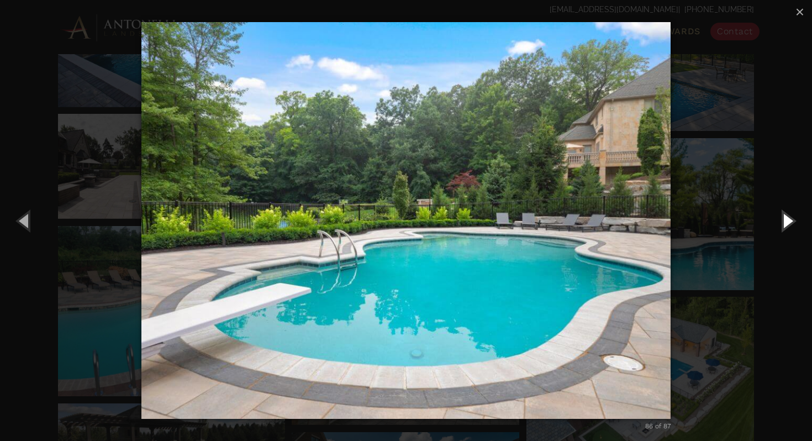
click at [786, 224] on button "Next (Right arrow key)" at bounding box center [787, 220] width 50 height 61
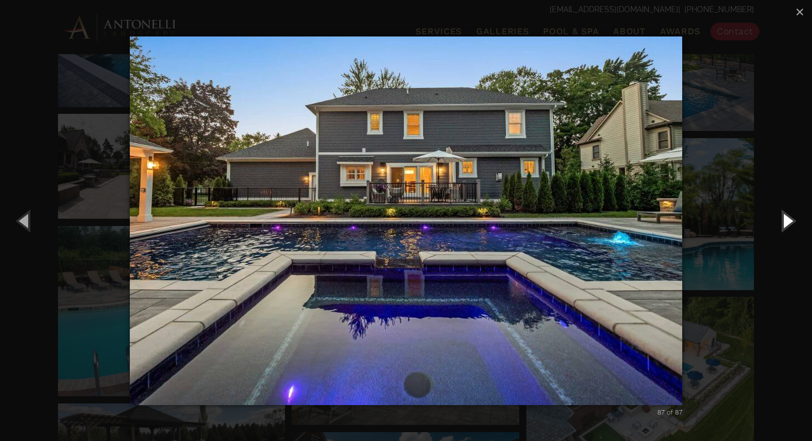
click at [786, 224] on button "Next (Right arrow key)" at bounding box center [787, 220] width 50 height 61
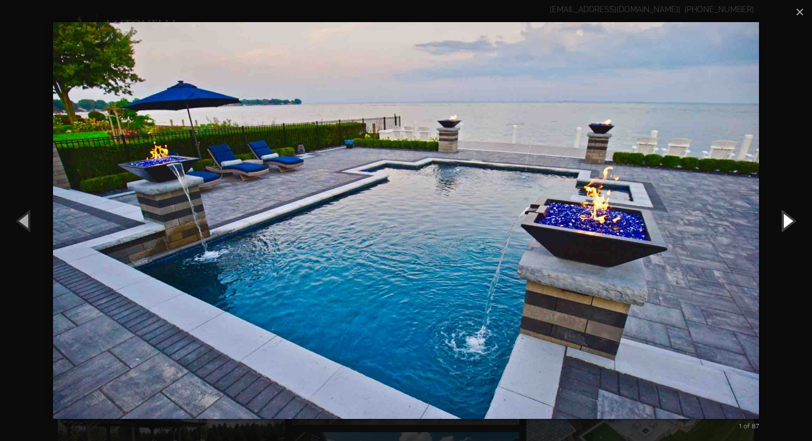
click at [786, 224] on button "Next (Right arrow key)" at bounding box center [787, 220] width 50 height 61
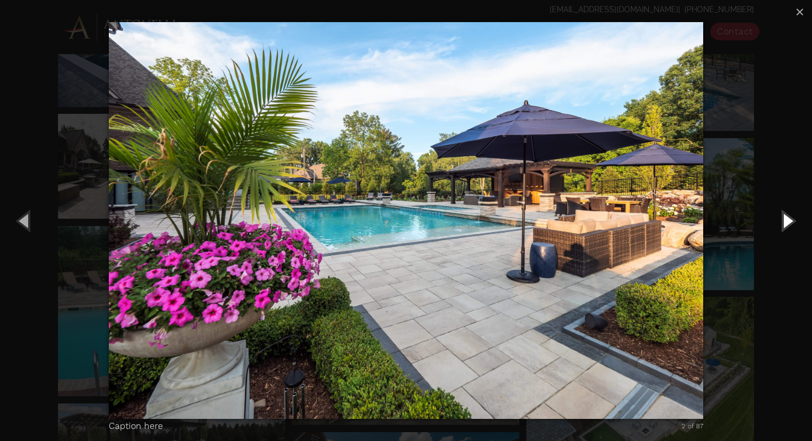
click at [786, 224] on button "Next (Right arrow key)" at bounding box center [787, 220] width 50 height 61
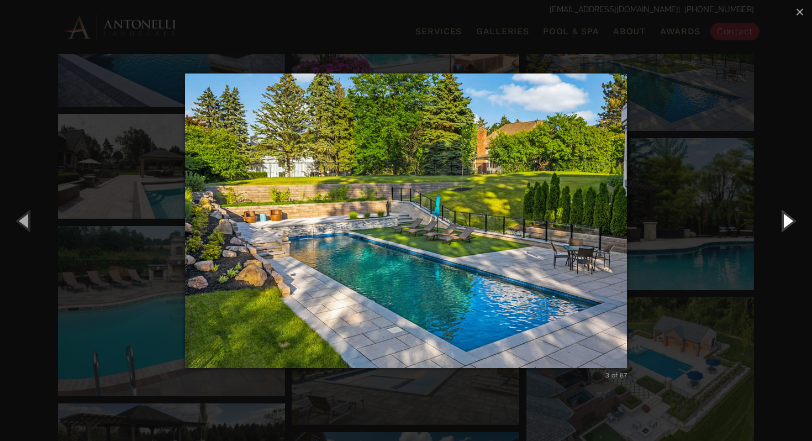
click at [786, 224] on button "Next (Right arrow key)" at bounding box center [787, 220] width 50 height 61
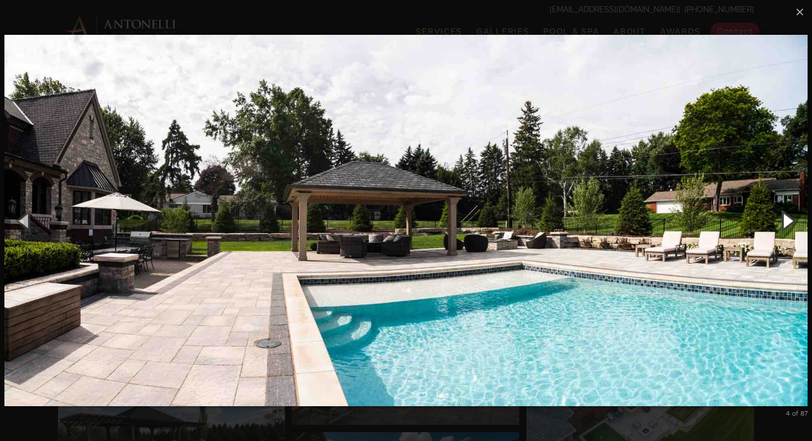
click at [786, 224] on button "Next (Right arrow key)" at bounding box center [787, 220] width 50 height 61
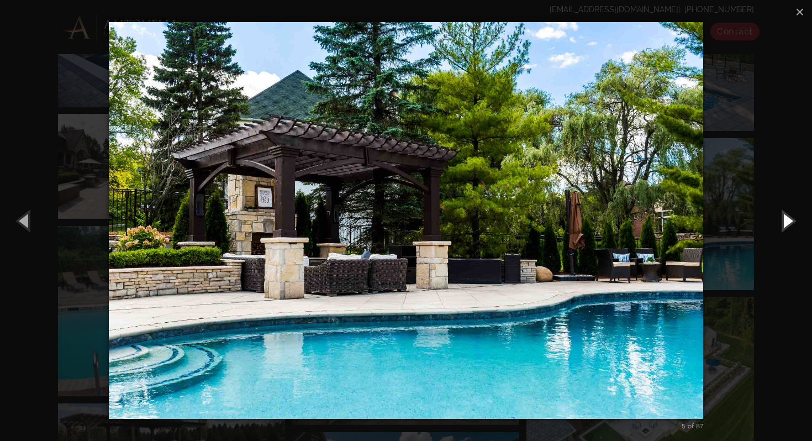
click at [786, 224] on button "Next (Right arrow key)" at bounding box center [787, 220] width 50 height 61
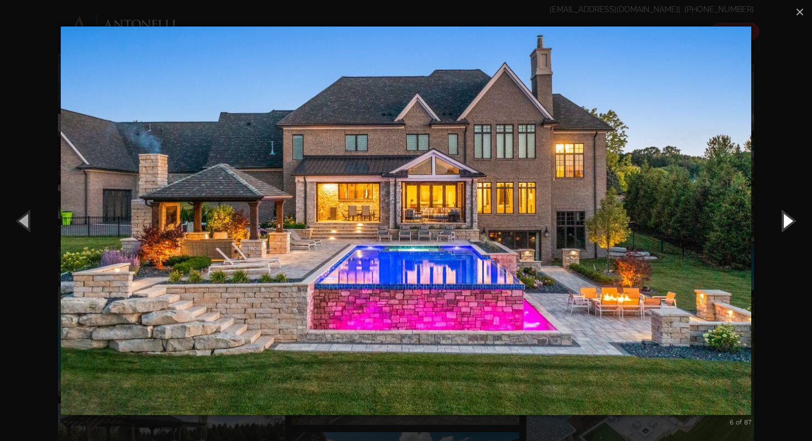
click at [786, 224] on button "Next (Right arrow key)" at bounding box center [787, 220] width 50 height 61
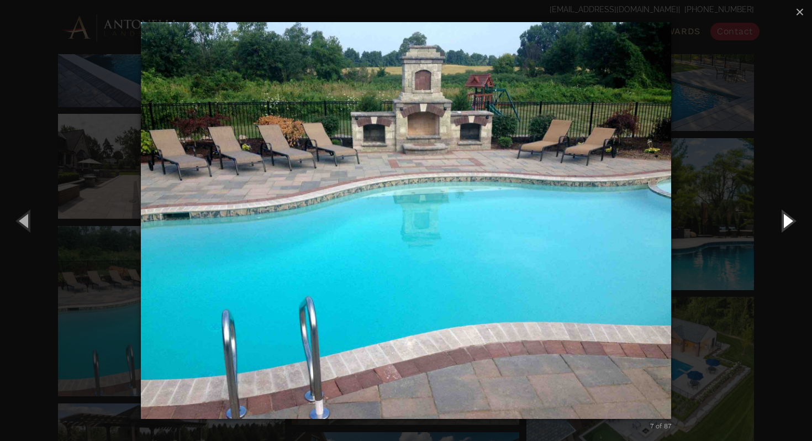
click at [786, 224] on button "Next (Right arrow key)" at bounding box center [787, 220] width 50 height 61
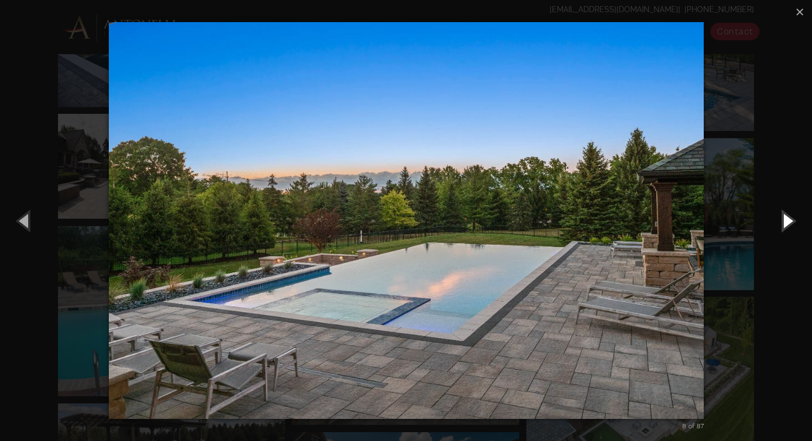
click at [786, 224] on button "Next (Right arrow key)" at bounding box center [787, 220] width 50 height 61
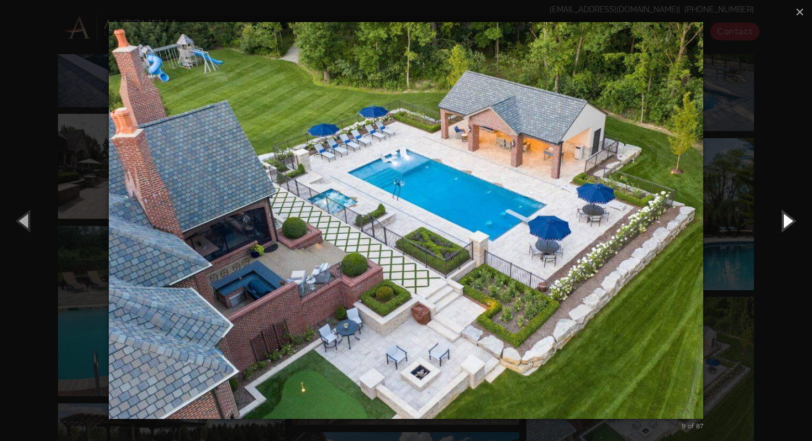
click at [786, 224] on button "Next (Right arrow key)" at bounding box center [787, 220] width 50 height 61
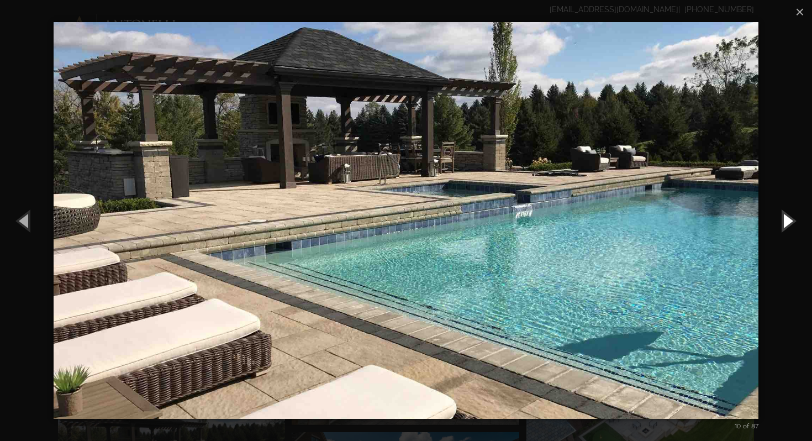
click at [786, 224] on button "Next (Right arrow key)" at bounding box center [787, 220] width 50 height 61
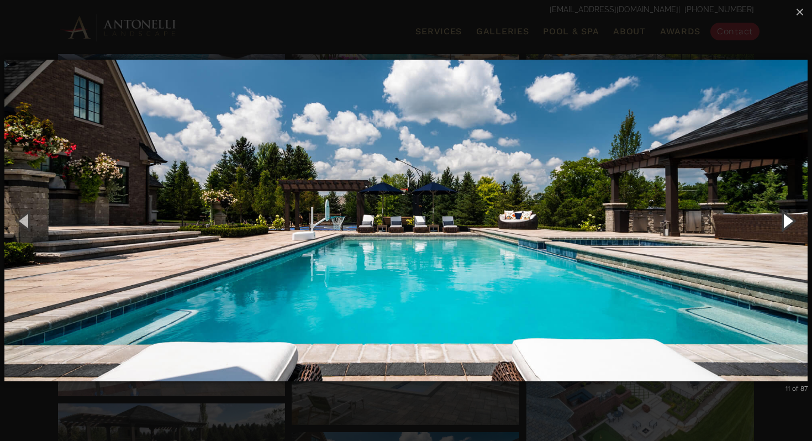
click at [786, 224] on button "Next (Right arrow key)" at bounding box center [787, 220] width 50 height 61
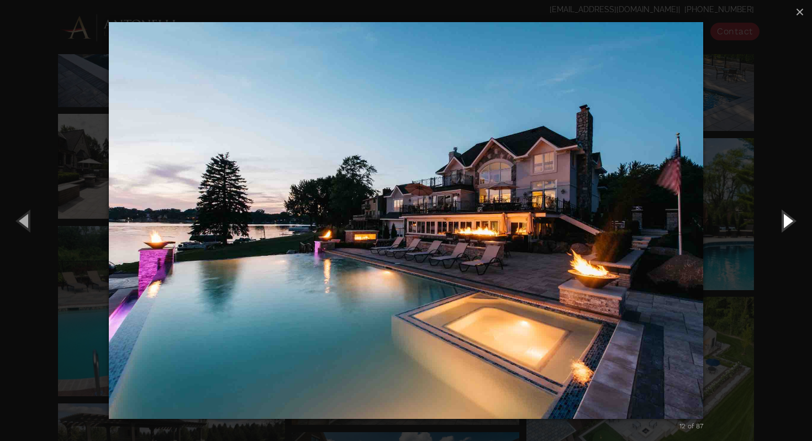
click at [786, 224] on button "Next (Right arrow key)" at bounding box center [787, 220] width 50 height 61
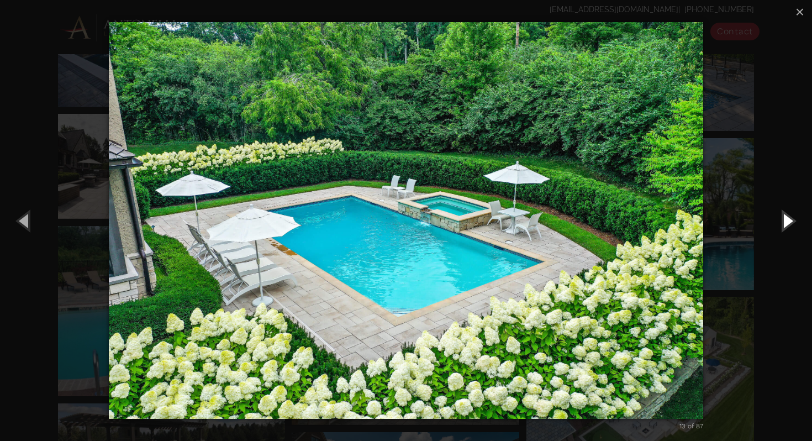
click at [786, 224] on button "Next (Right arrow key)" at bounding box center [787, 220] width 50 height 61
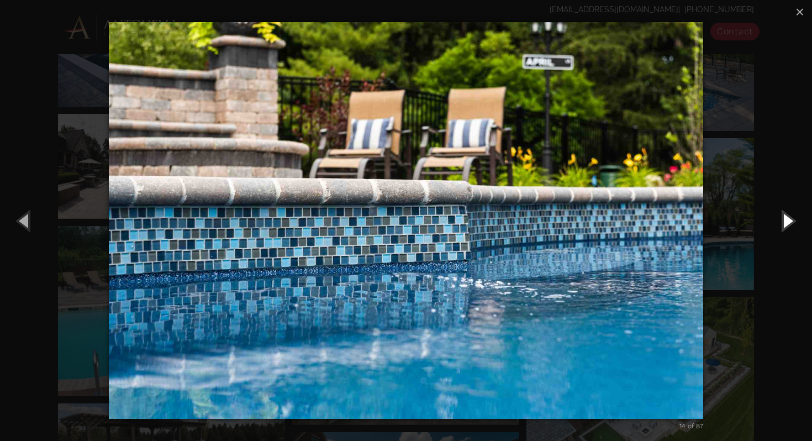
click at [786, 224] on button "Next (Right arrow key)" at bounding box center [787, 220] width 50 height 61
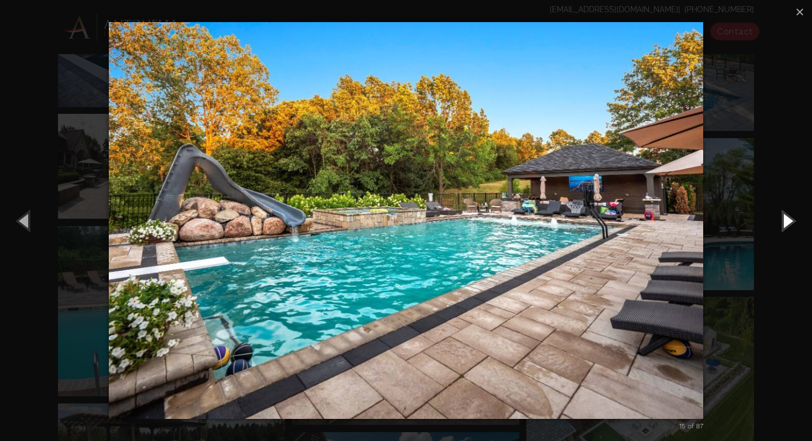
click at [786, 224] on button "Next (Right arrow key)" at bounding box center [787, 220] width 50 height 61
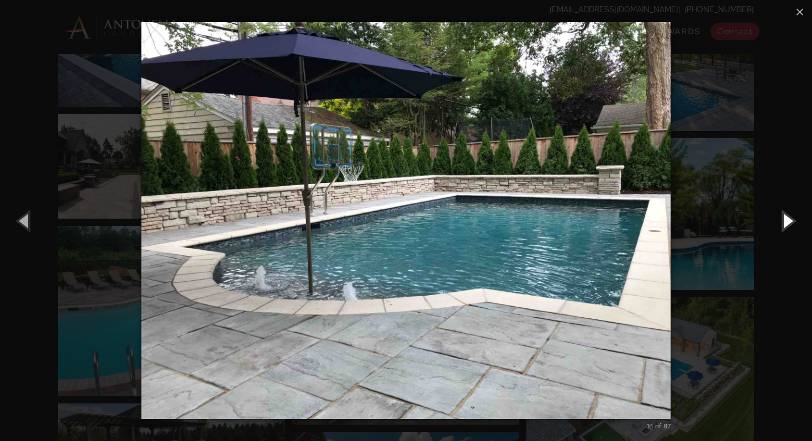
click at [786, 224] on button "Next (Right arrow key)" at bounding box center [787, 220] width 50 height 61
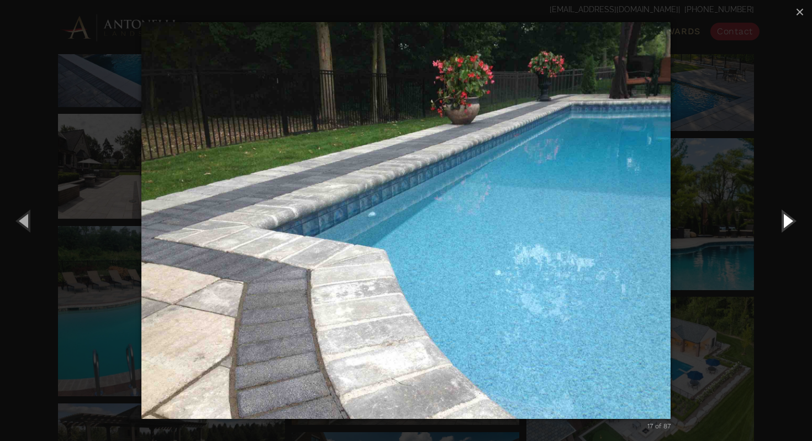
click at [786, 224] on button "Next (Right arrow key)" at bounding box center [787, 220] width 50 height 61
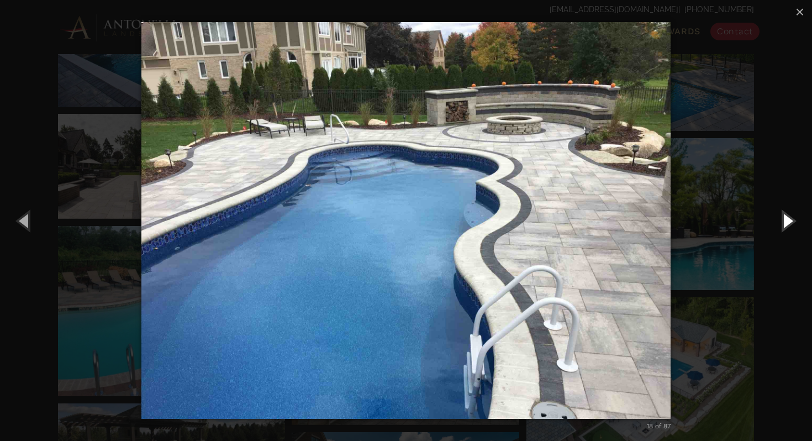
click at [786, 224] on button "Next (Right arrow key)" at bounding box center [787, 220] width 50 height 61
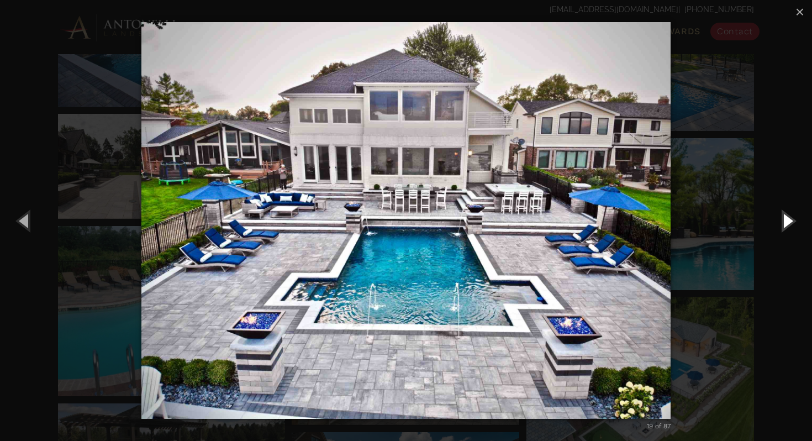
click at [786, 224] on button "Next (Right arrow key)" at bounding box center [787, 220] width 50 height 61
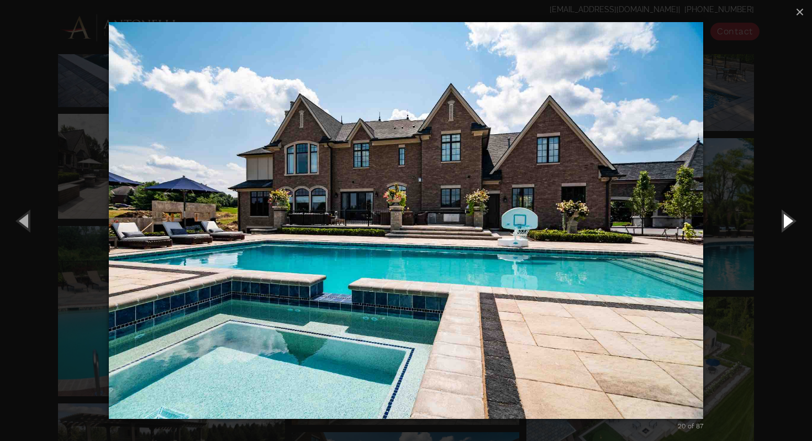
click at [786, 224] on button "Next (Right arrow key)" at bounding box center [787, 220] width 50 height 61
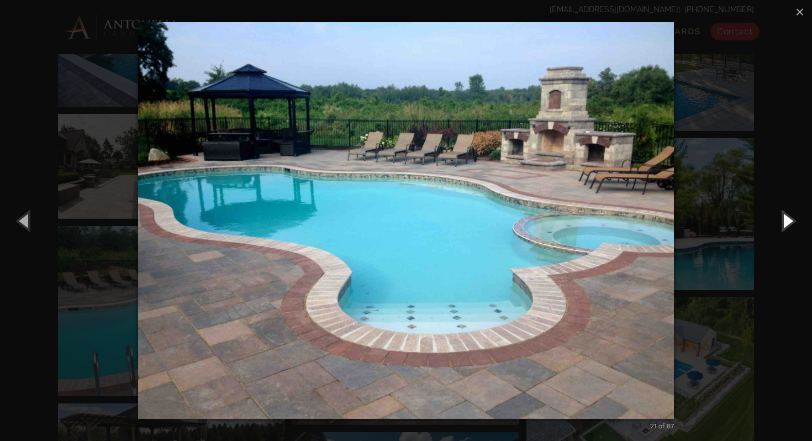
click at [786, 224] on button "Next (Right arrow key)" at bounding box center [787, 220] width 50 height 61
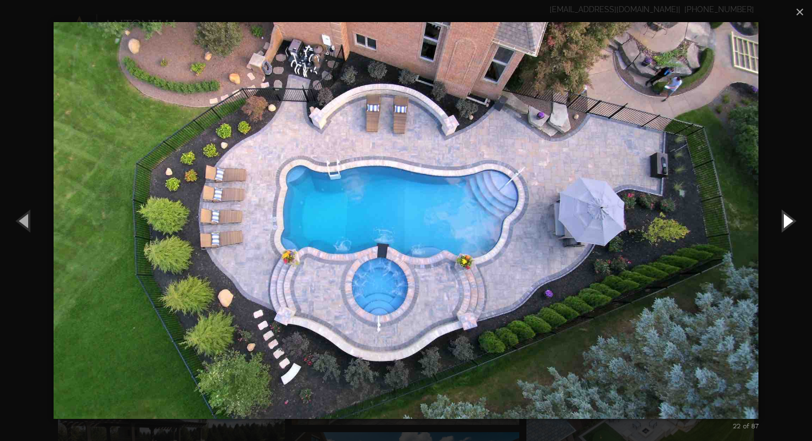
click at [786, 224] on button "Next (Right arrow key)" at bounding box center [787, 220] width 50 height 61
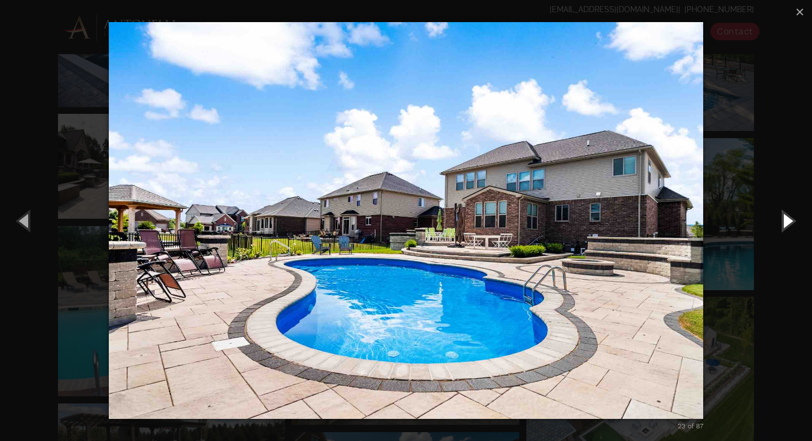
click at [786, 224] on button "Next (Right arrow key)" at bounding box center [787, 220] width 50 height 61
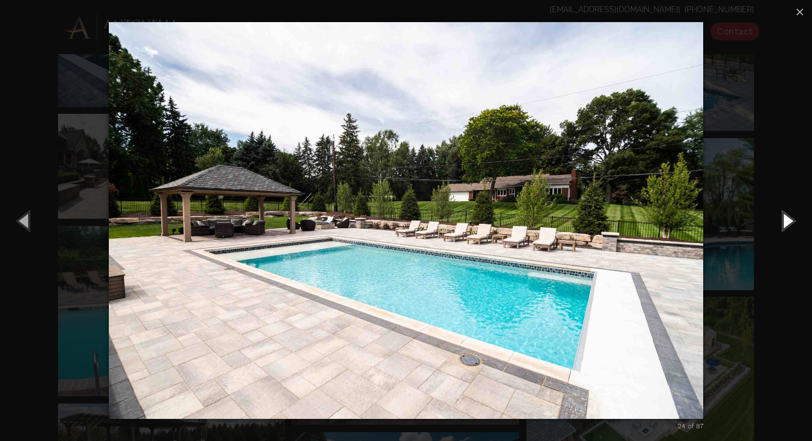
click at [786, 224] on button "Next (Right arrow key)" at bounding box center [787, 220] width 50 height 61
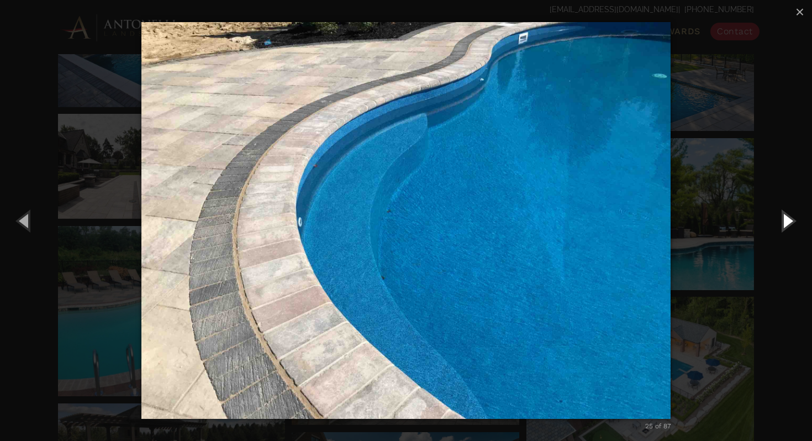
click at [786, 224] on button "Next (Right arrow key)" at bounding box center [787, 220] width 50 height 61
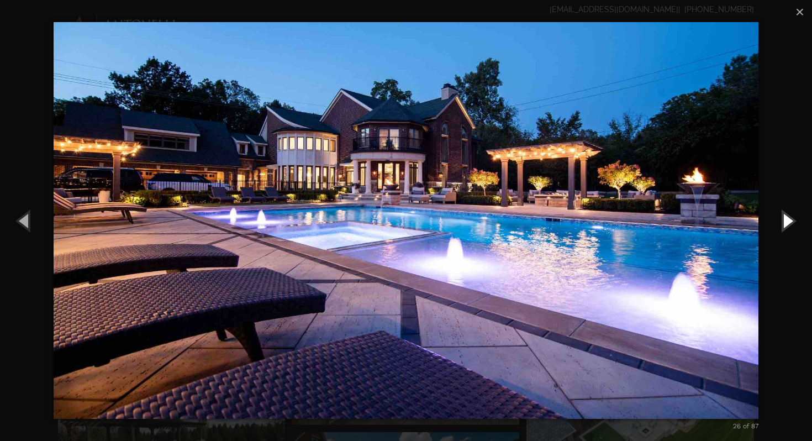
click at [786, 224] on button "Next (Right arrow key)" at bounding box center [787, 220] width 50 height 61
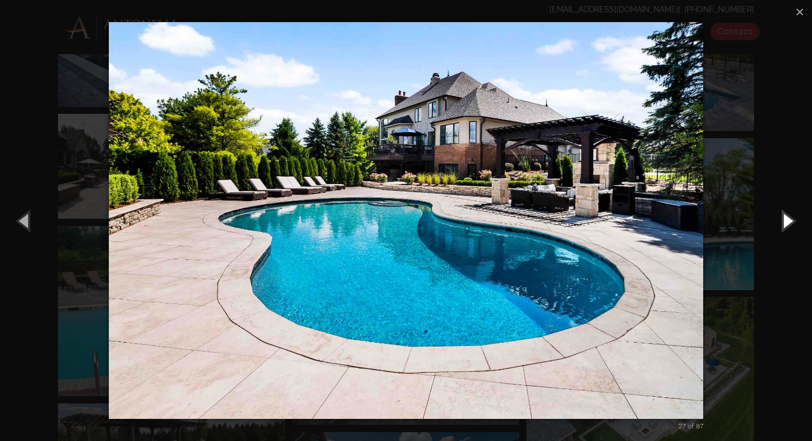
click at [786, 224] on button "Next (Right arrow key)" at bounding box center [787, 220] width 50 height 61
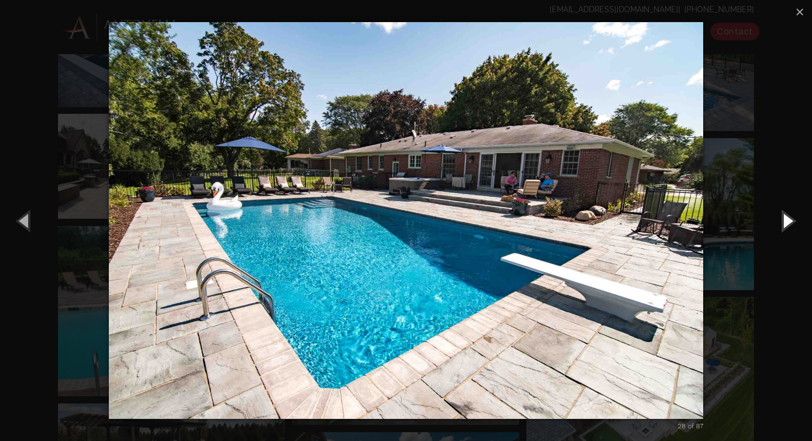
click at [786, 224] on button "Next (Right arrow key)" at bounding box center [787, 220] width 50 height 61
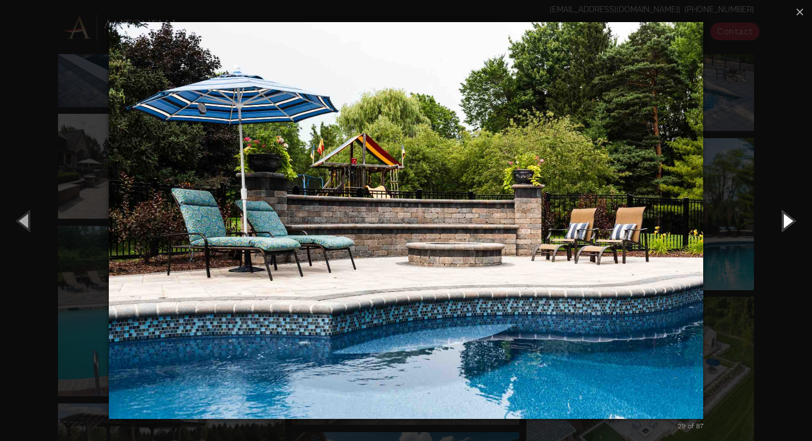
click at [786, 224] on button "Next (Right arrow key)" at bounding box center [787, 220] width 50 height 61
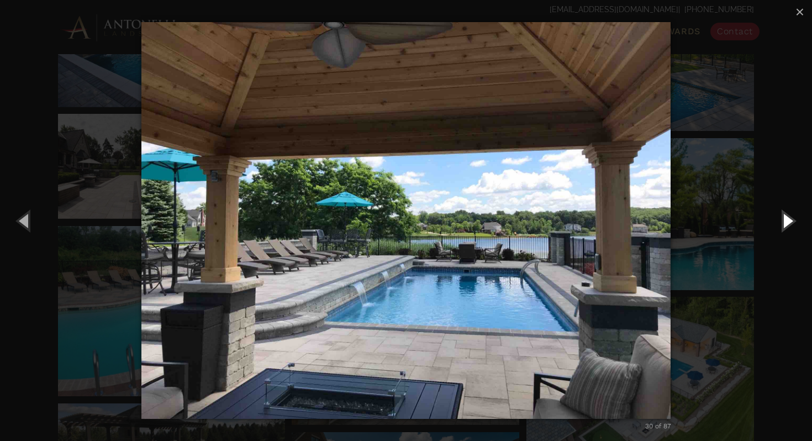
click at [786, 224] on button "Next (Right arrow key)" at bounding box center [787, 220] width 50 height 61
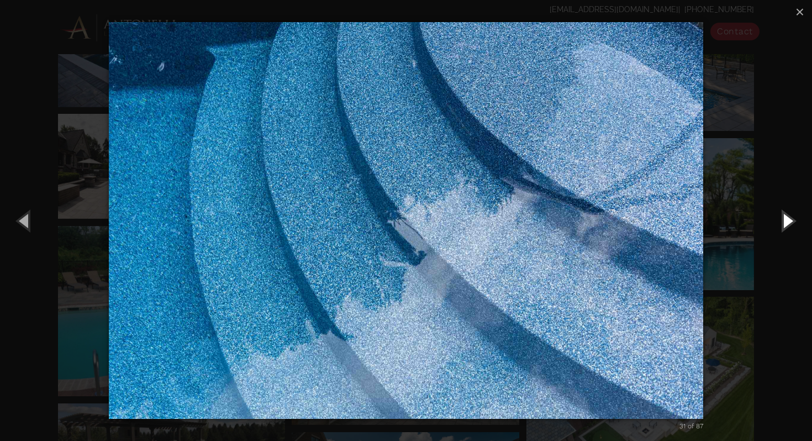
click at [786, 224] on button "Next (Right arrow key)" at bounding box center [787, 220] width 50 height 61
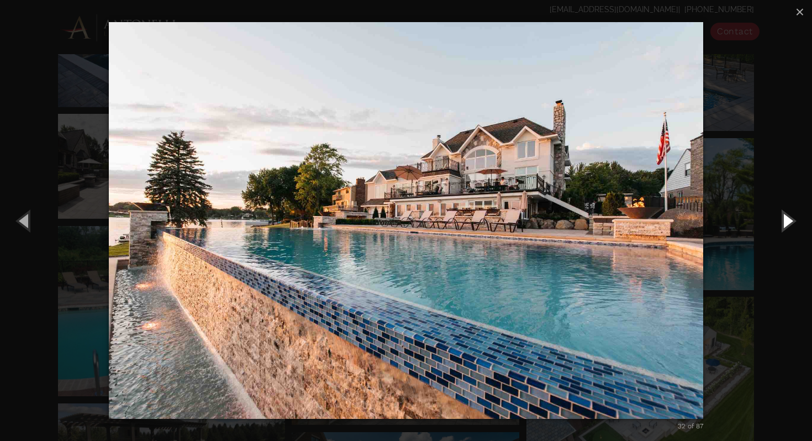
click at [786, 224] on button "Next (Right arrow key)" at bounding box center [787, 220] width 50 height 61
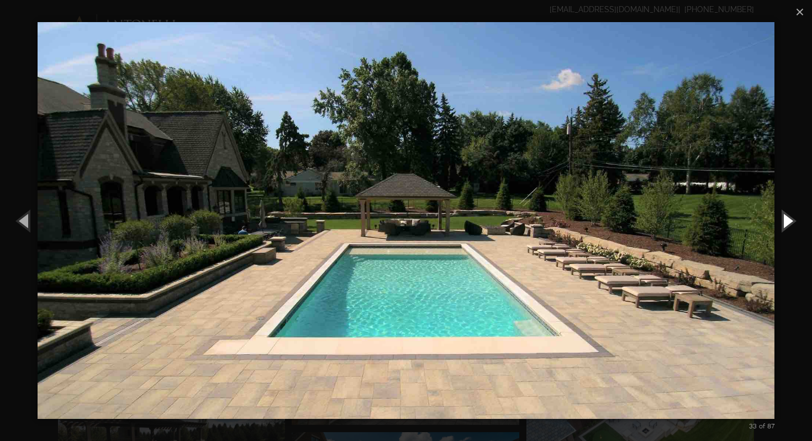
click at [786, 224] on button "Next (Right arrow key)" at bounding box center [787, 220] width 50 height 61
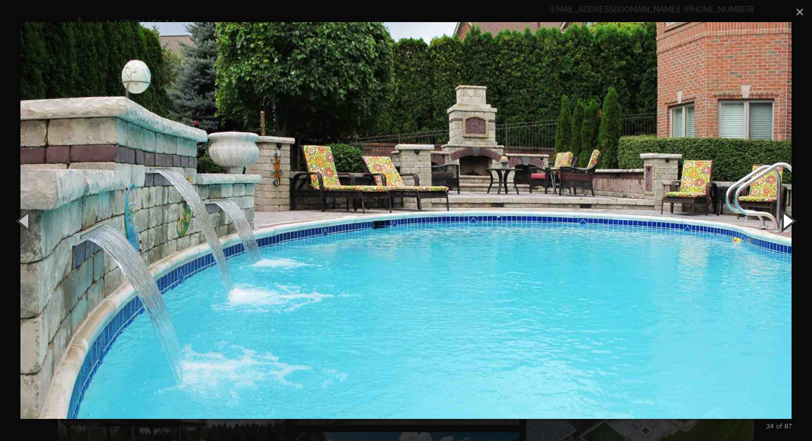
click at [786, 224] on button "Next (Right arrow key)" at bounding box center [787, 220] width 50 height 61
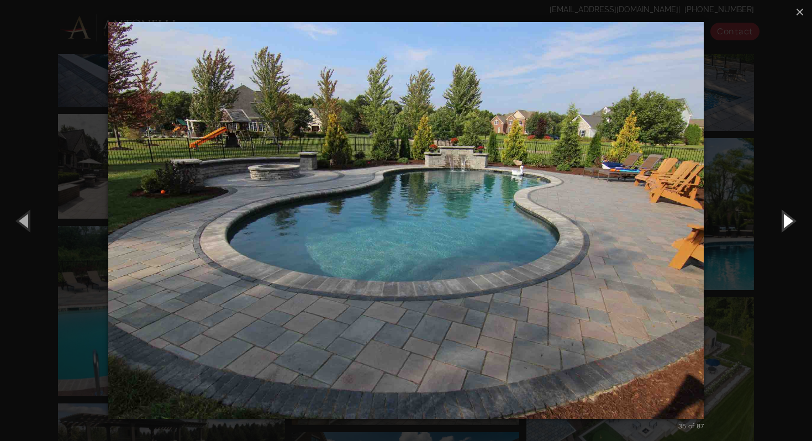
click at [786, 224] on button "Next (Right arrow key)" at bounding box center [787, 220] width 50 height 61
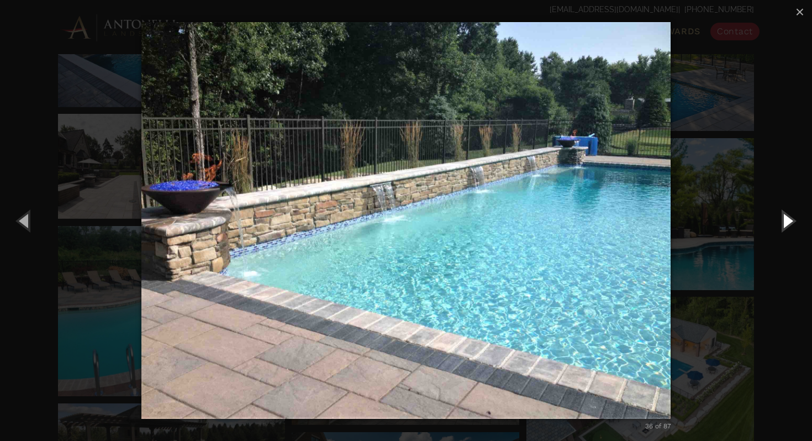
click at [786, 224] on button "Next (Right arrow key)" at bounding box center [787, 220] width 50 height 61
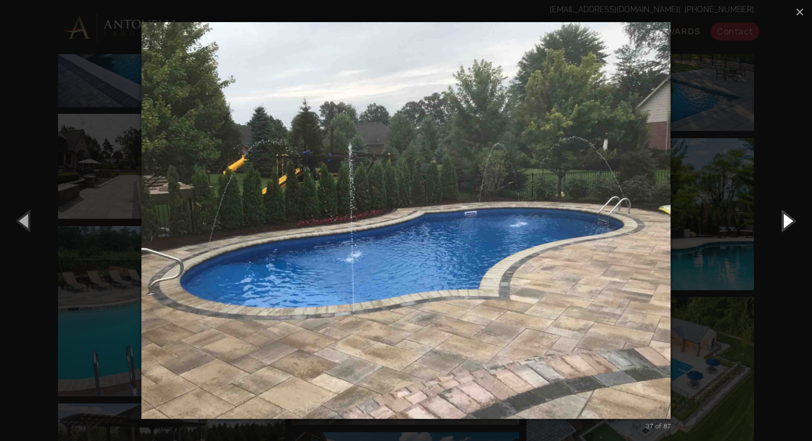
click at [786, 224] on button "Next (Right arrow key)" at bounding box center [787, 220] width 50 height 61
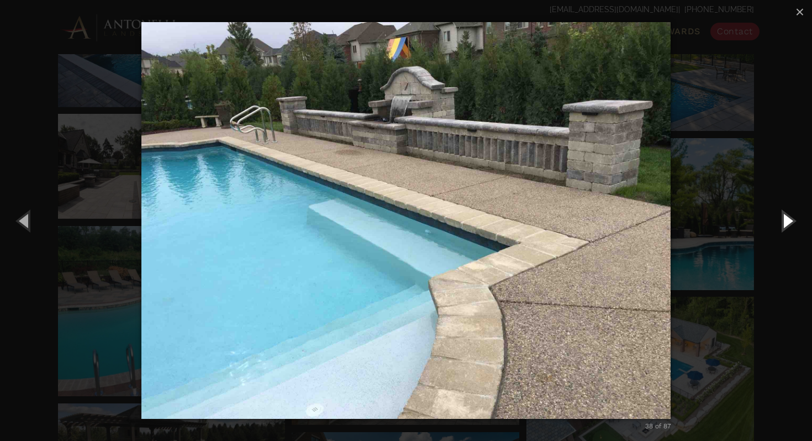
click at [786, 224] on button "Next (Right arrow key)" at bounding box center [787, 220] width 50 height 61
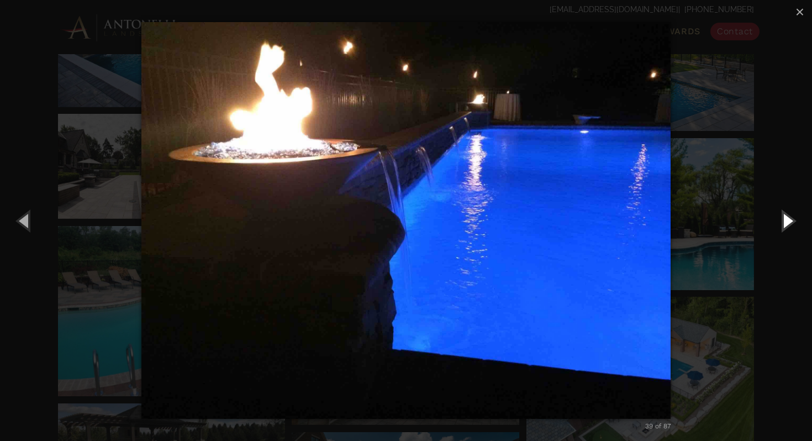
click at [786, 224] on button "Next (Right arrow key)" at bounding box center [787, 220] width 50 height 61
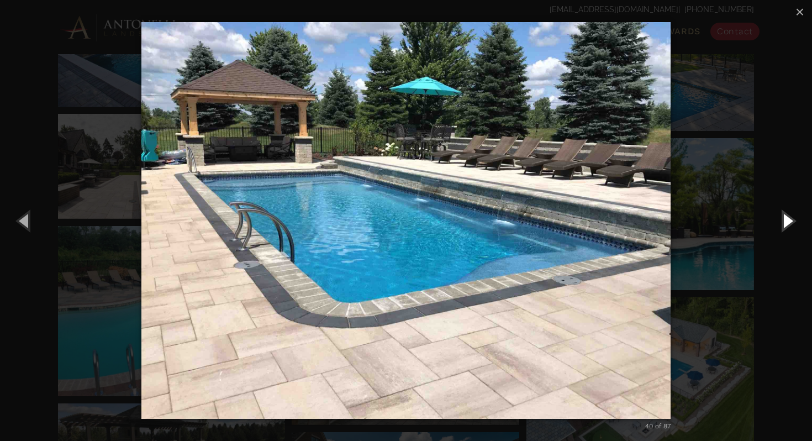
click at [786, 224] on button "Next (Right arrow key)" at bounding box center [787, 220] width 50 height 61
